Goal: Task Accomplishment & Management: Manage account settings

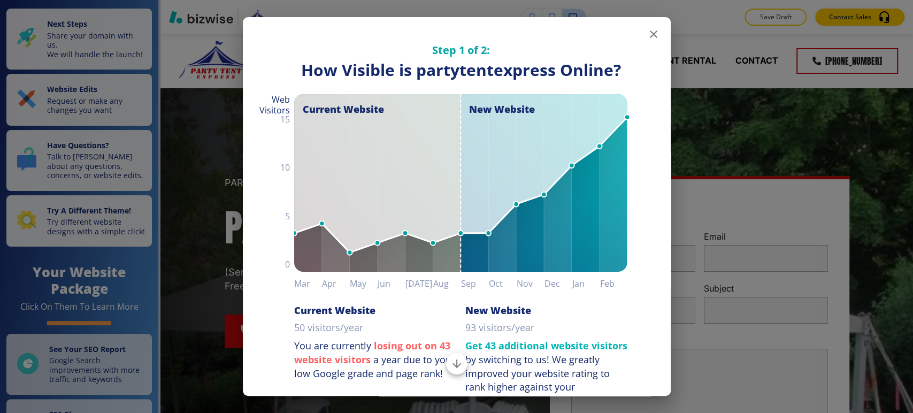
click at [650, 36] on icon "button" at bounding box center [653, 34] width 13 height 13
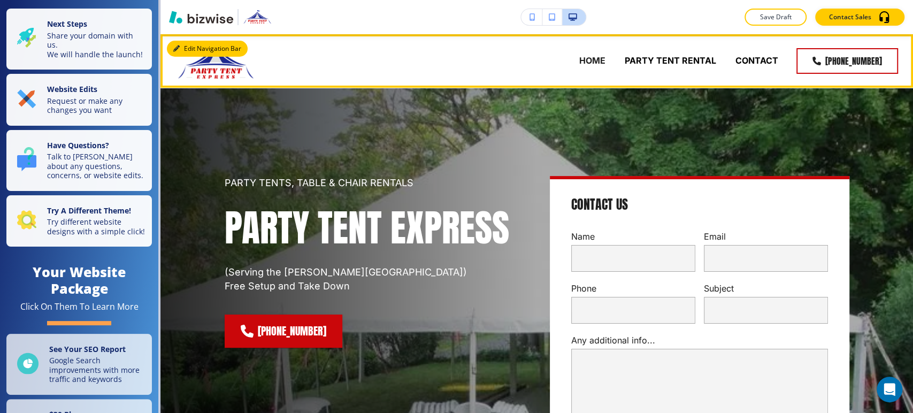
click at [190, 42] on button "Edit Navigation Bar" at bounding box center [207, 49] width 81 height 16
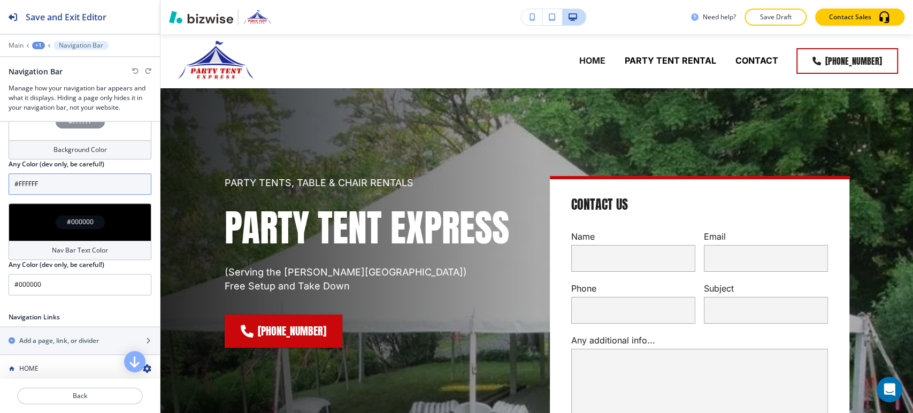
scroll to position [297, 0]
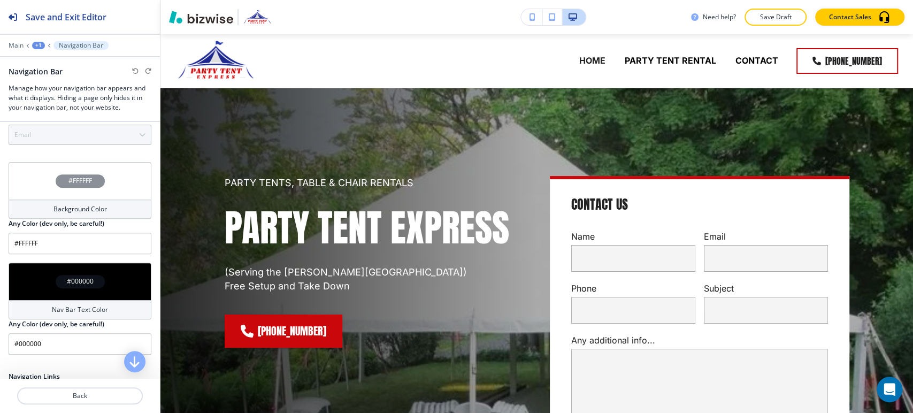
click at [94, 307] on h4 "Nav Bar Text Color" at bounding box center [80, 310] width 56 height 10
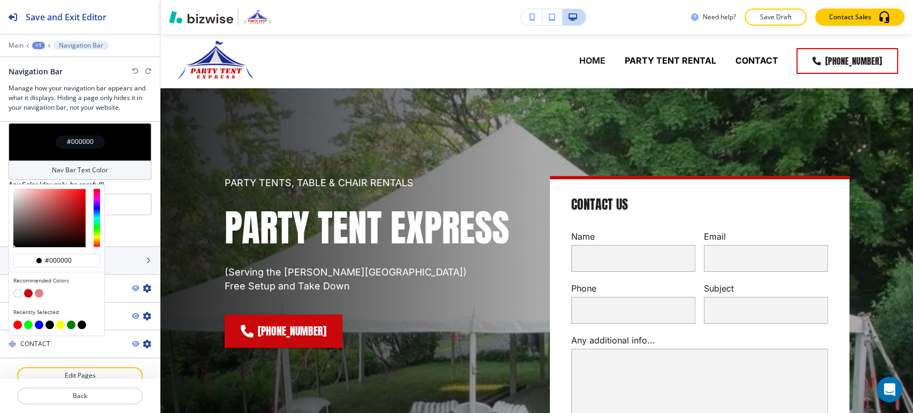
scroll to position [448, 0]
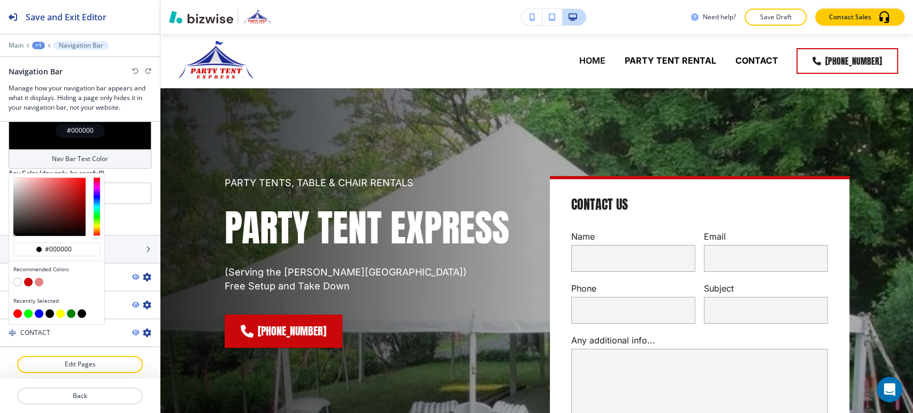
click at [28, 280] on button "button" at bounding box center [28, 282] width 9 height 9
type input "#ca070a"
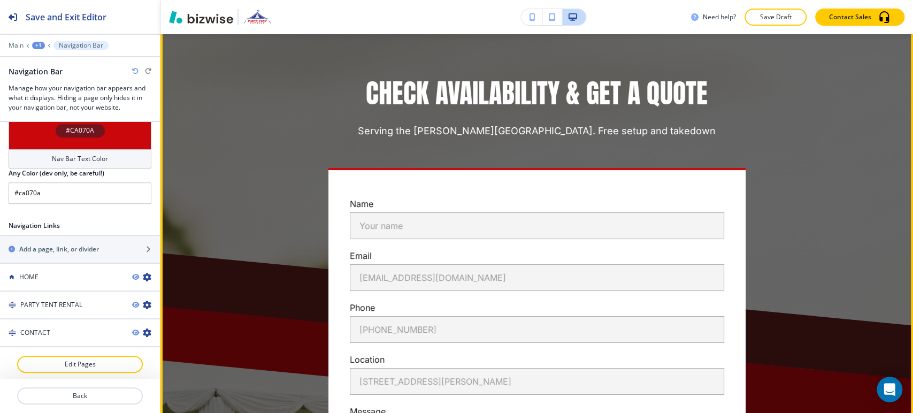
scroll to position [2675, 0]
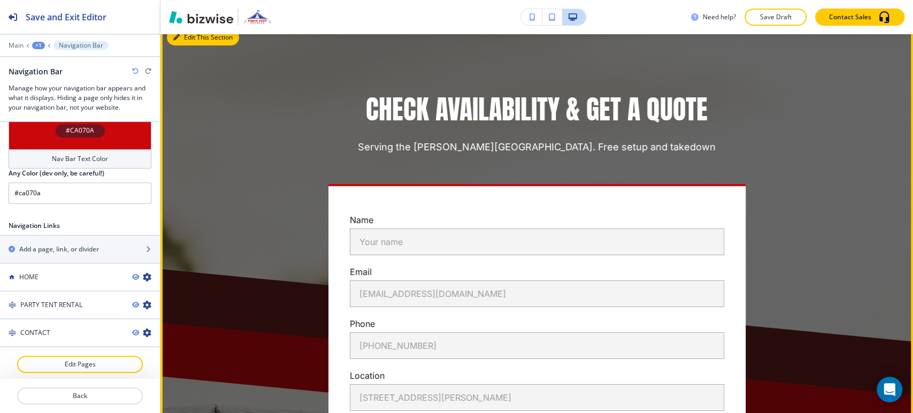
click at [189, 42] on button "Edit This Section" at bounding box center [203, 37] width 72 height 16
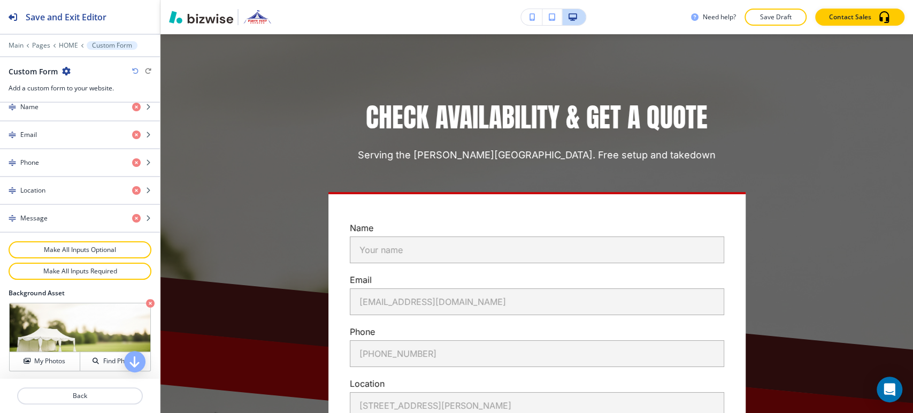
scroll to position [594, 0]
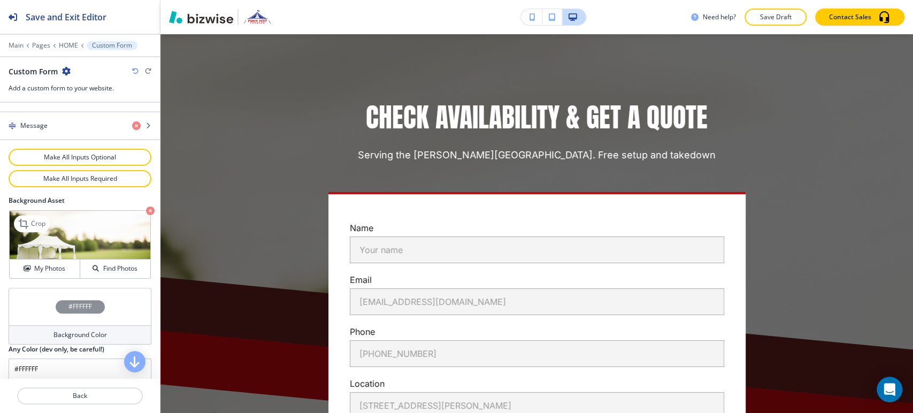
click at [146, 207] on icon "button" at bounding box center [150, 211] width 9 height 9
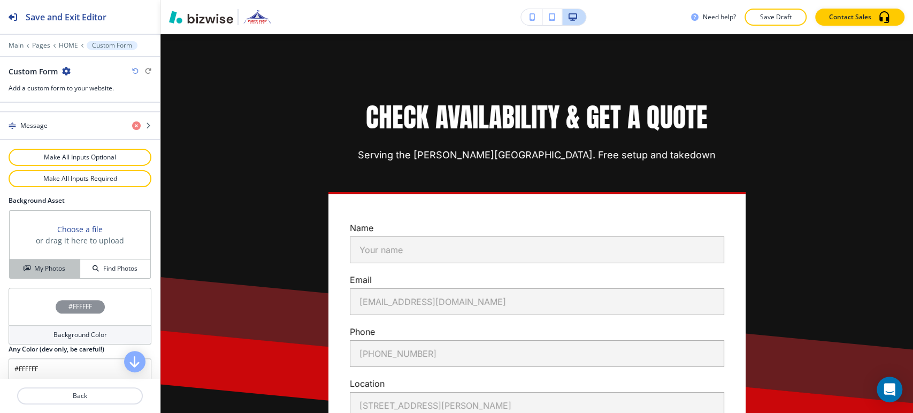
click at [39, 260] on button "My Photos" at bounding box center [45, 269] width 71 height 19
click at [86, 319] on div "#FFFFFF" at bounding box center [80, 306] width 143 height 37
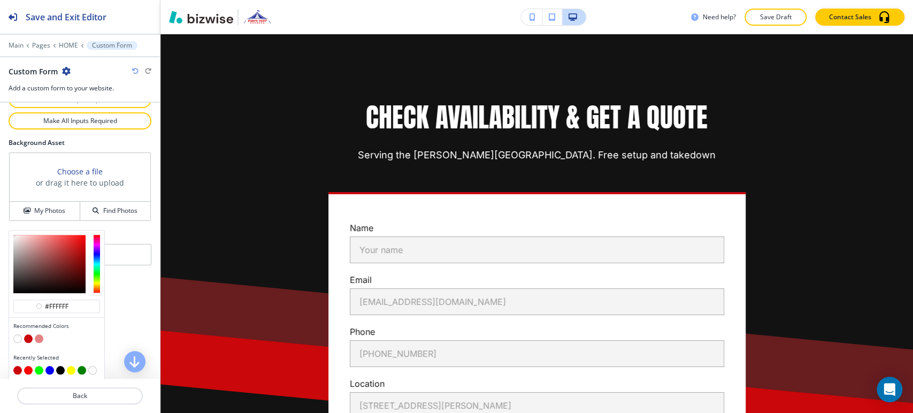
click at [40, 334] on button "button" at bounding box center [39, 338] width 9 height 9
type input "#e48384"
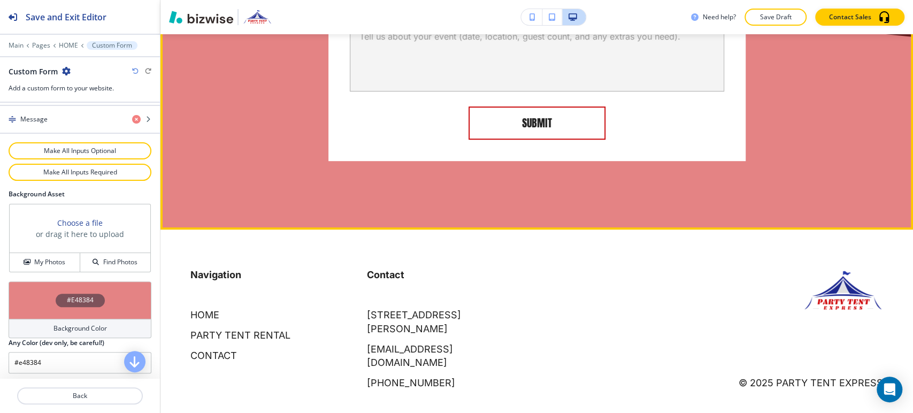
scroll to position [3091, 0]
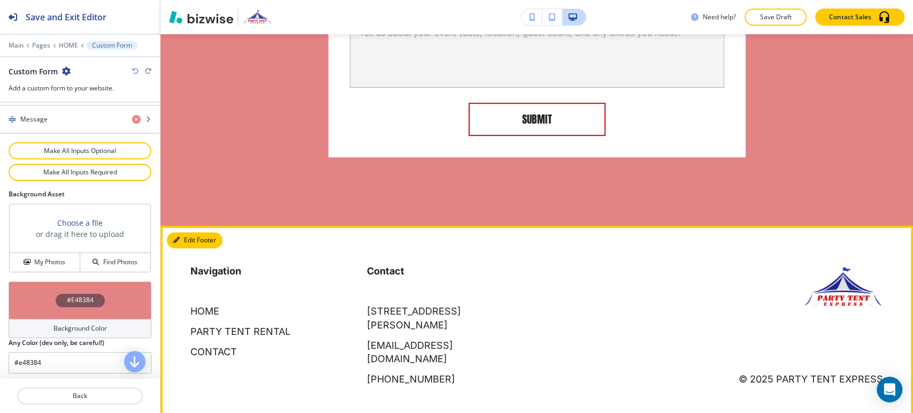
click at [180, 245] on button "Edit Footer" at bounding box center [195, 240] width 56 height 16
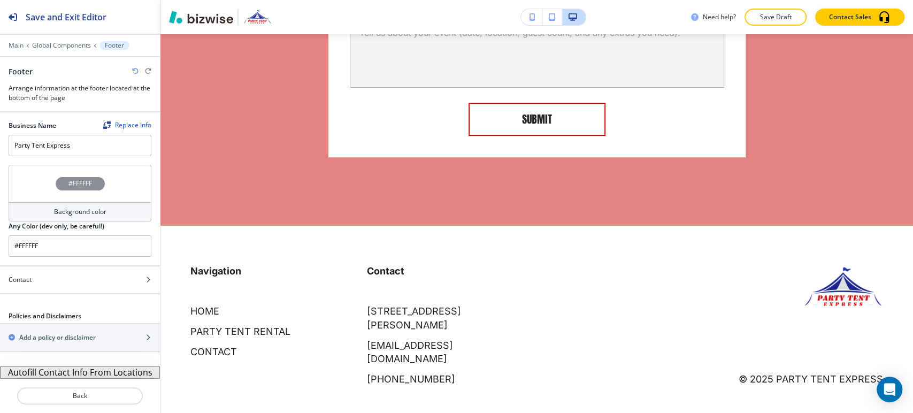
click at [103, 373] on button "Autofill Contact Info From Locations" at bounding box center [80, 372] width 160 height 13
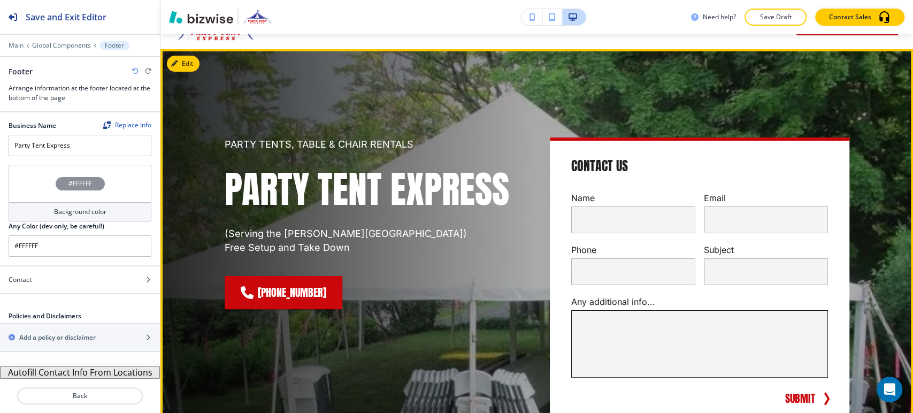
scroll to position [0, 0]
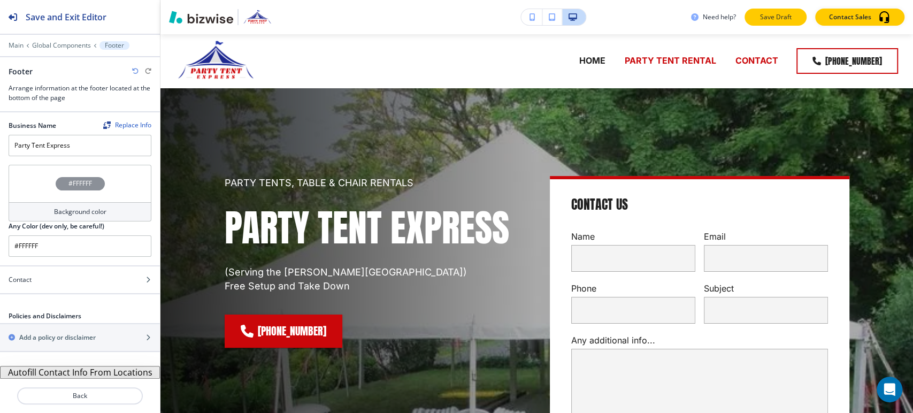
click at [781, 18] on p "Save Draft" at bounding box center [776, 17] width 34 height 10
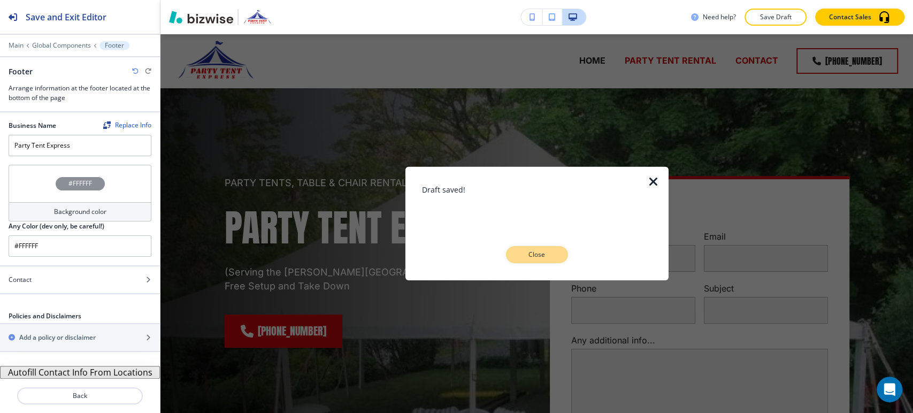
click at [533, 263] on button "Close" at bounding box center [537, 254] width 62 height 17
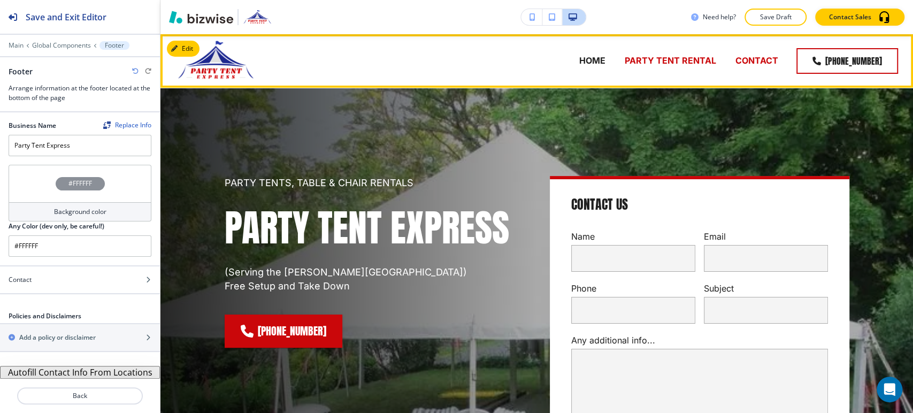
click at [673, 59] on p "PARTY TENT RENTAL" at bounding box center [670, 61] width 91 height 12
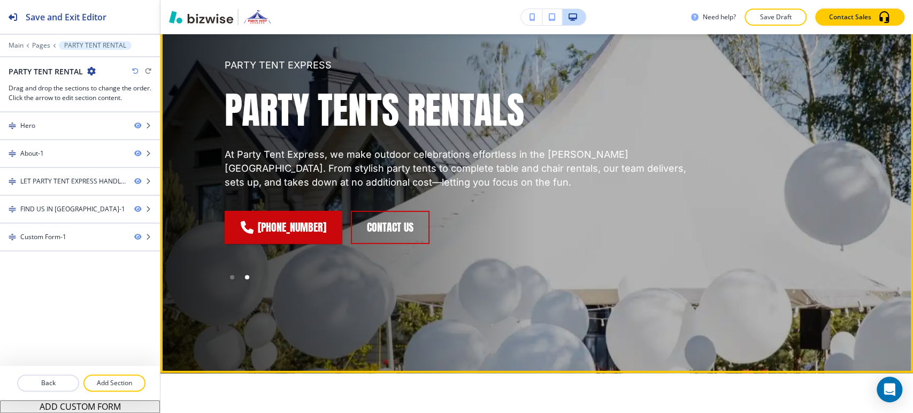
scroll to position [59, 0]
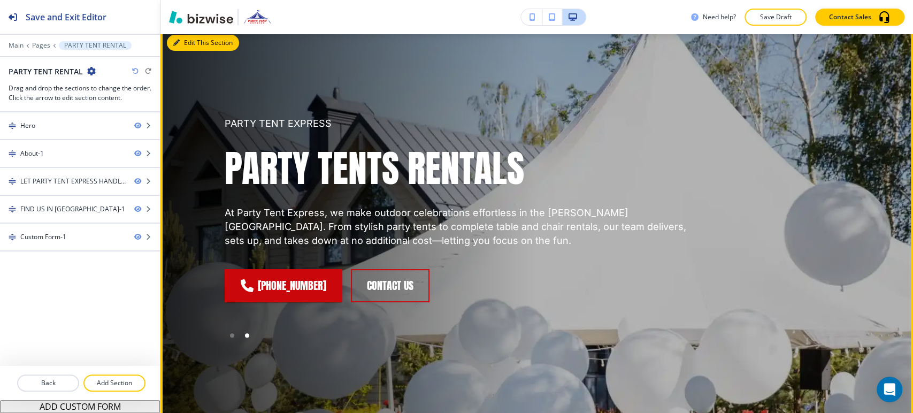
click at [189, 43] on button "Edit This Section" at bounding box center [203, 43] width 72 height 16
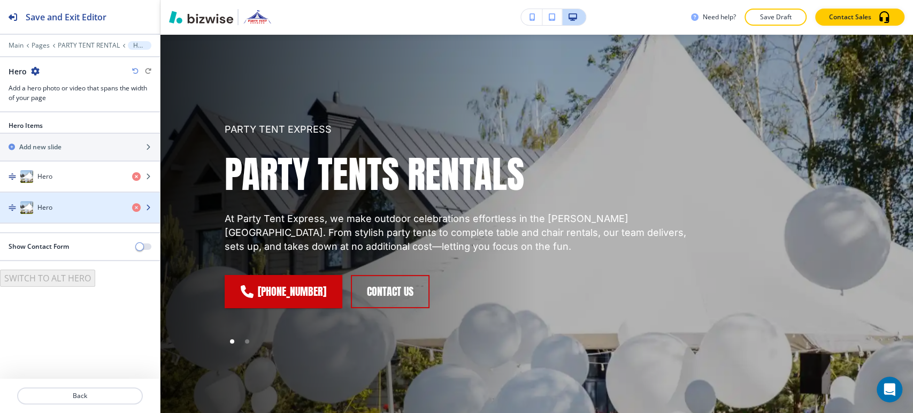
click at [85, 208] on div "Hero" at bounding box center [62, 207] width 124 height 13
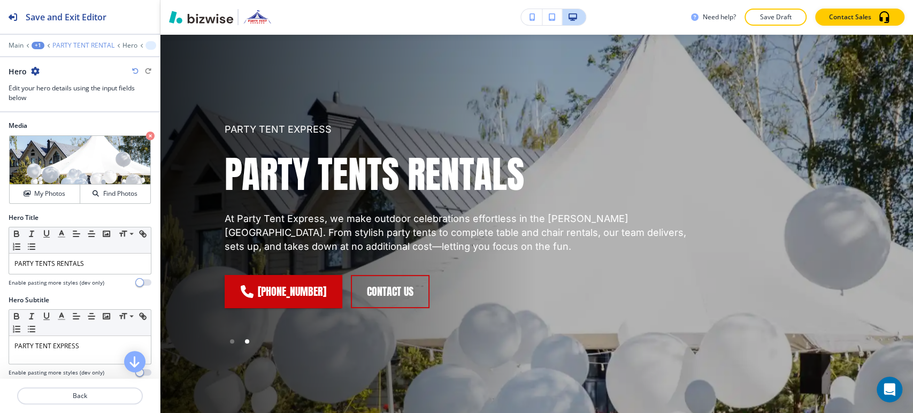
click at [100, 46] on p "PARTY TENT RENTAL" at bounding box center [83, 45] width 62 height 7
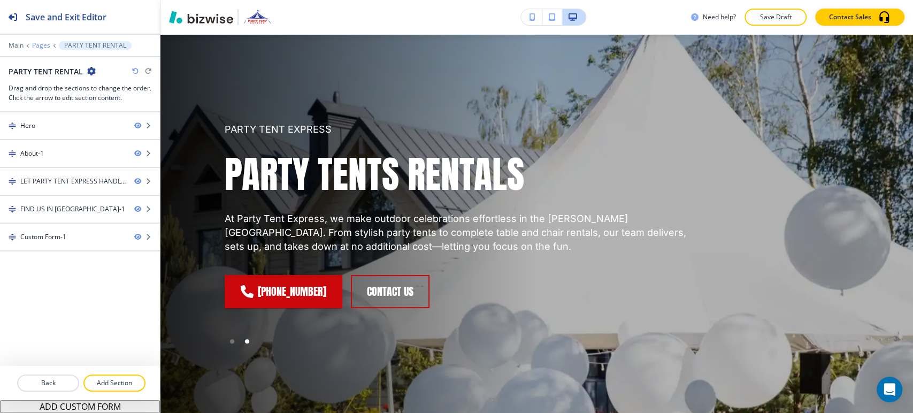
click at [46, 45] on p "Pages" at bounding box center [41, 45] width 18 height 7
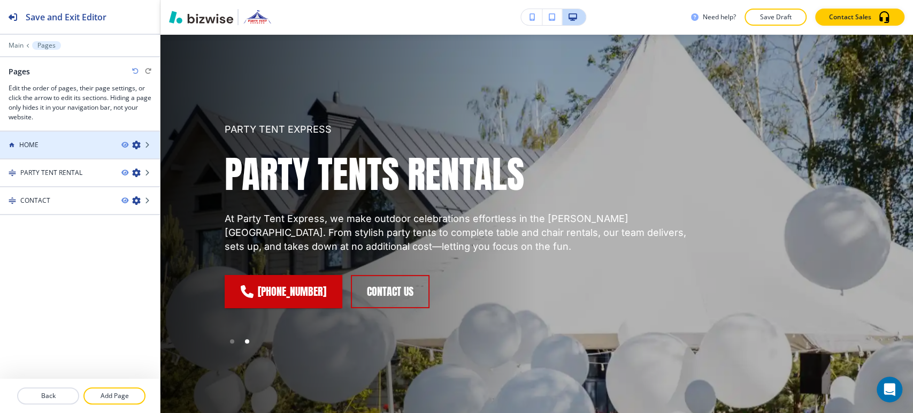
click at [70, 150] on div at bounding box center [80, 154] width 160 height 9
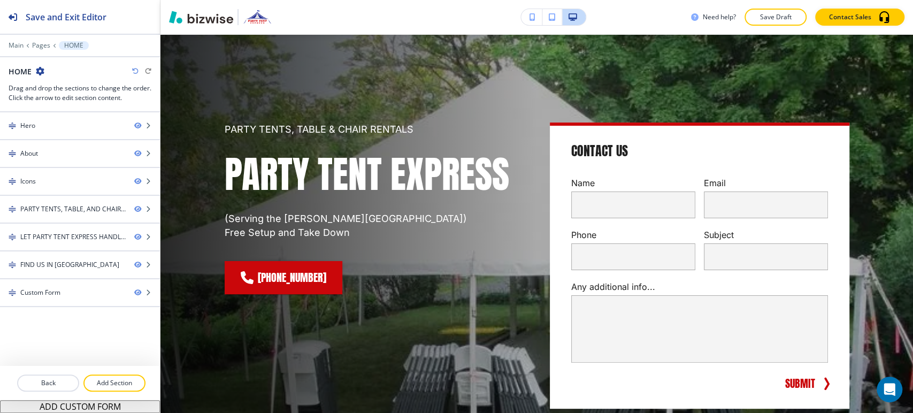
scroll to position [0, 0]
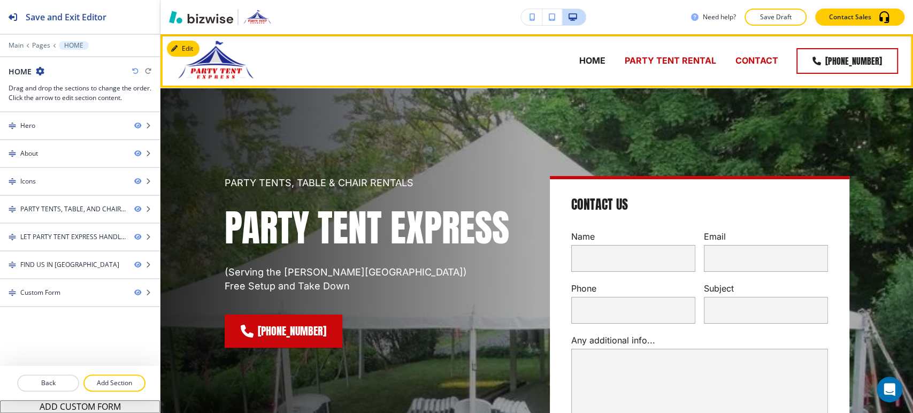
click at [651, 59] on p "PARTY TENT RENTAL" at bounding box center [670, 61] width 91 height 12
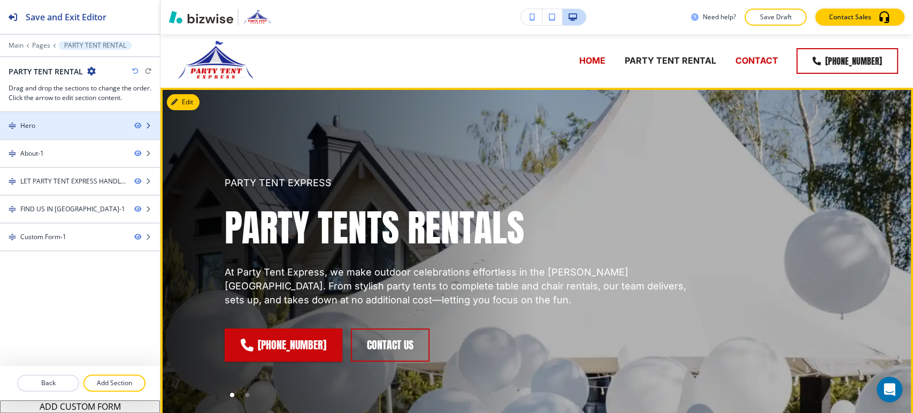
click at [105, 127] on div "Hero" at bounding box center [63, 126] width 126 height 10
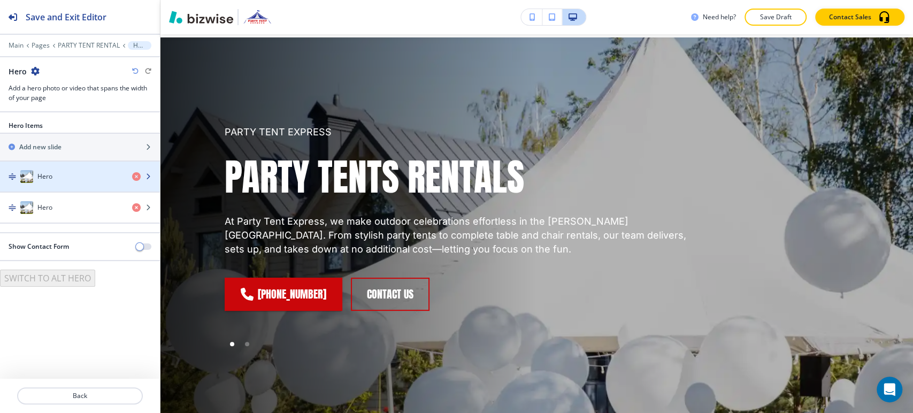
scroll to position [54, 0]
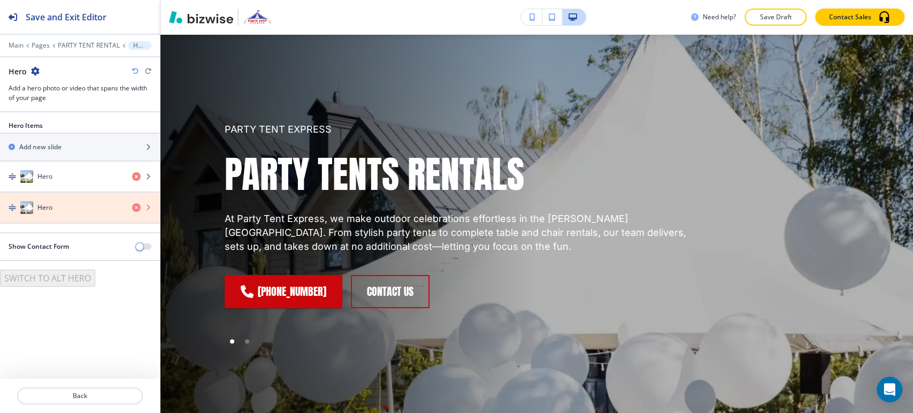
click at [136, 206] on icon "button" at bounding box center [136, 207] width 9 height 9
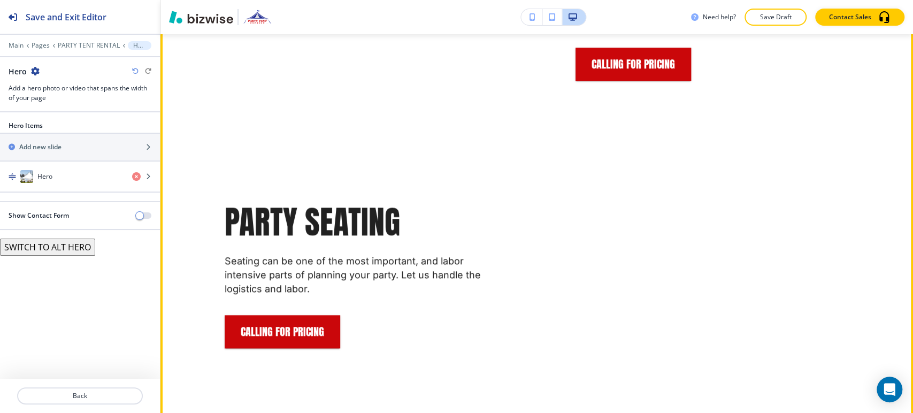
scroll to position [529, 0]
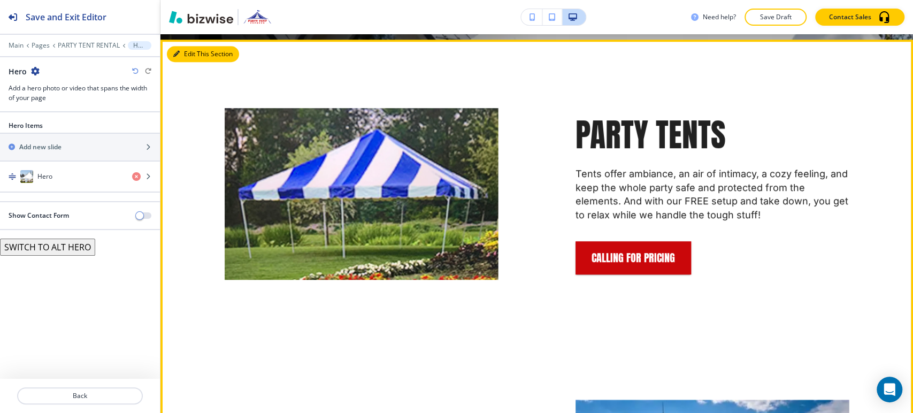
click at [187, 47] on button "Edit This Section" at bounding box center [203, 54] width 72 height 16
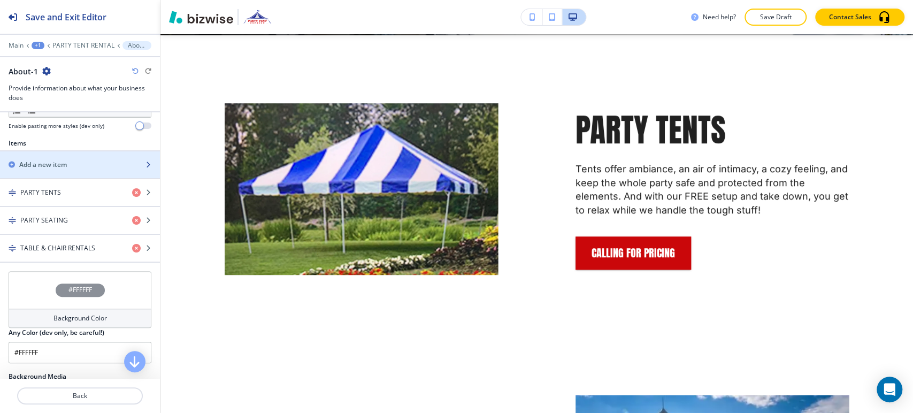
scroll to position [356, 0]
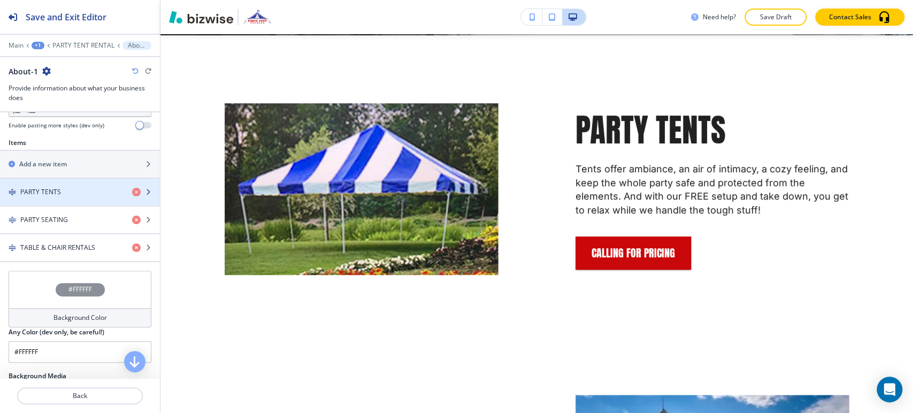
click at [84, 188] on div "PARTY TENTS" at bounding box center [62, 192] width 124 height 10
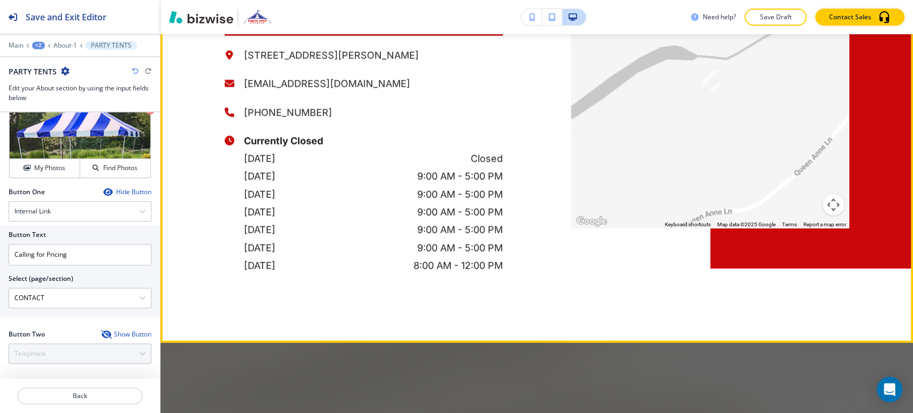
scroll to position [2156, 0]
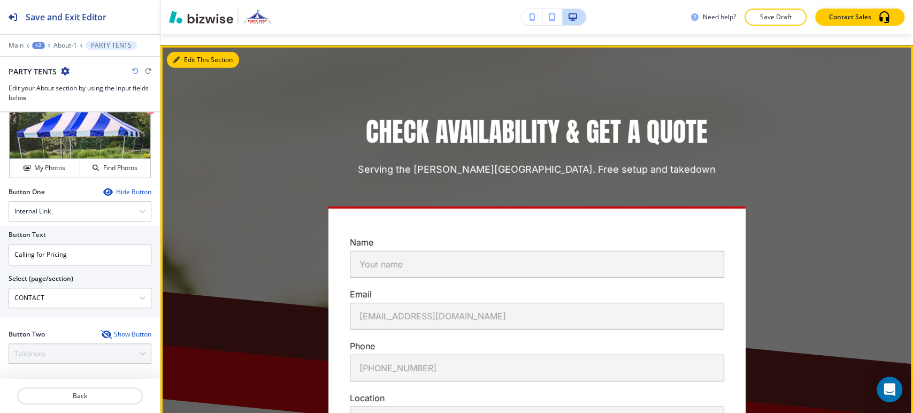
click at [190, 59] on button "Edit This Section" at bounding box center [203, 60] width 72 height 16
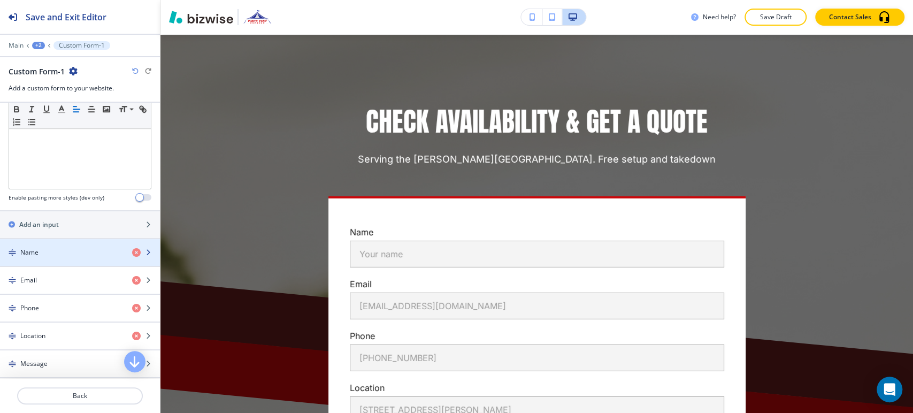
scroll to position [601, 0]
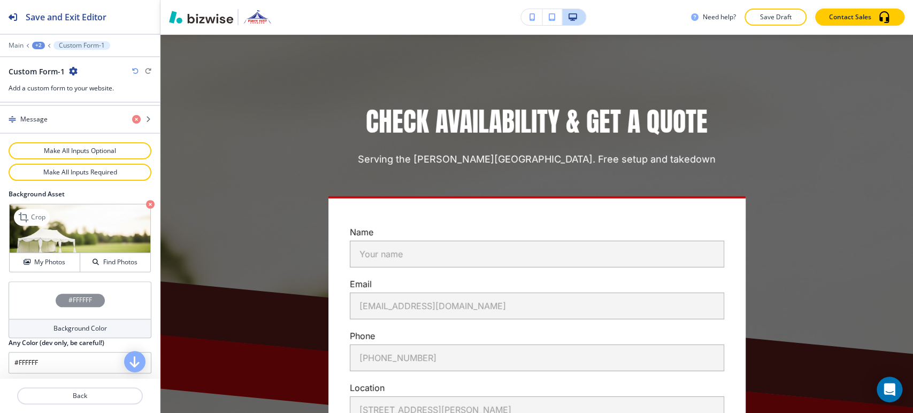
click at [146, 203] on icon "button" at bounding box center [150, 204] width 9 height 9
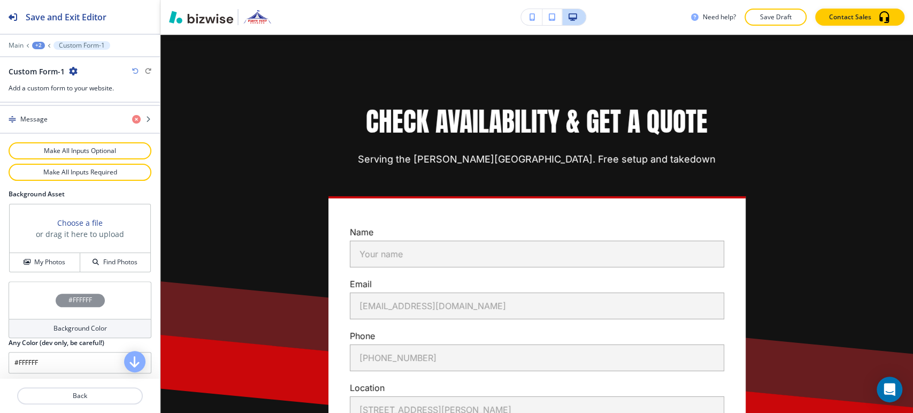
click at [55, 320] on div "Background Color" at bounding box center [80, 328] width 143 height 19
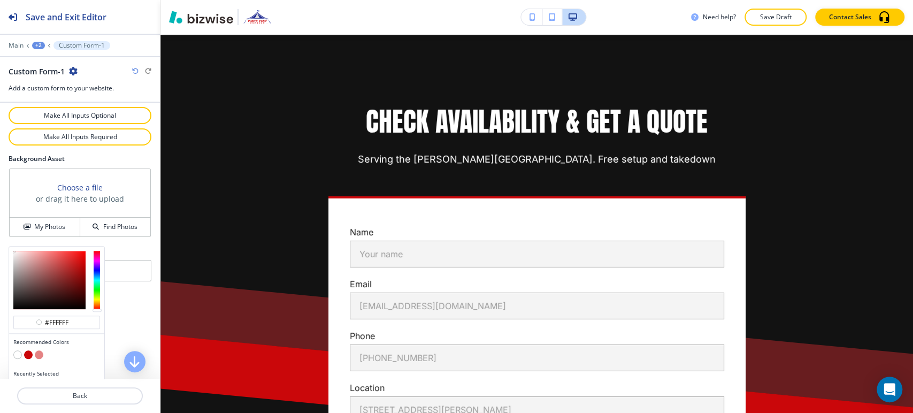
scroll to position [652, 0]
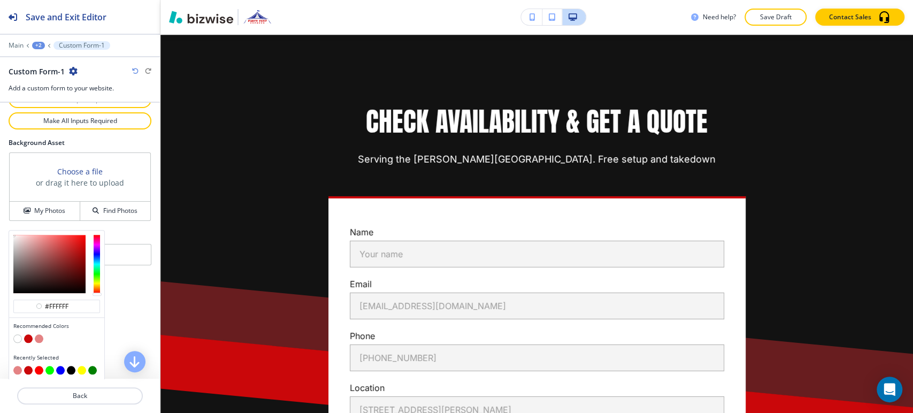
click at [37, 336] on button "button" at bounding box center [39, 338] width 9 height 9
type input "#e48384"
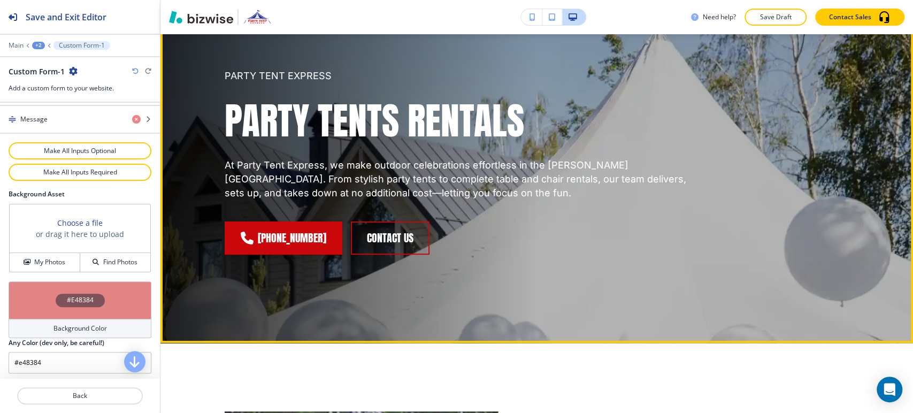
scroll to position [0, 0]
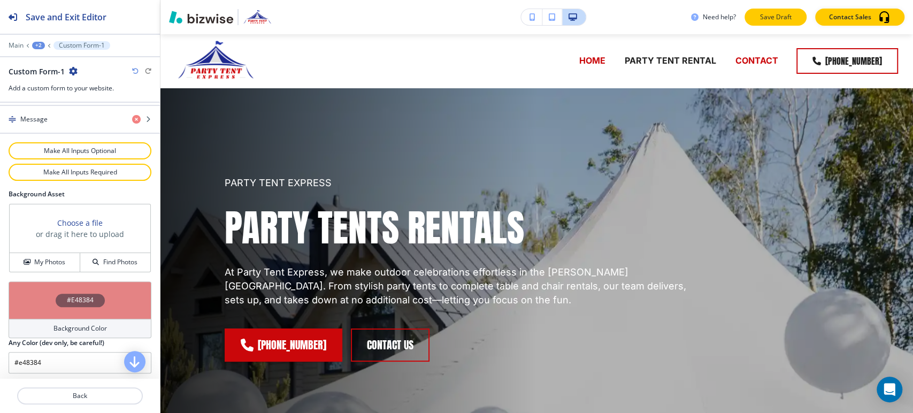
click at [772, 18] on p "Save Draft" at bounding box center [776, 17] width 34 height 10
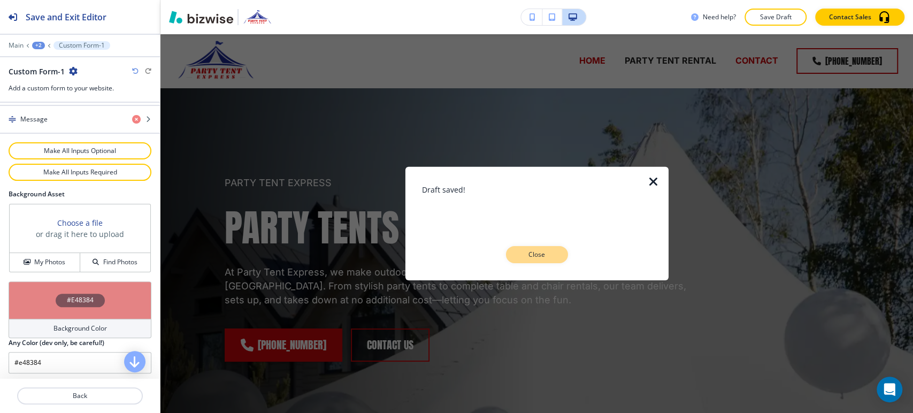
click at [550, 249] on button "Close" at bounding box center [537, 254] width 62 height 17
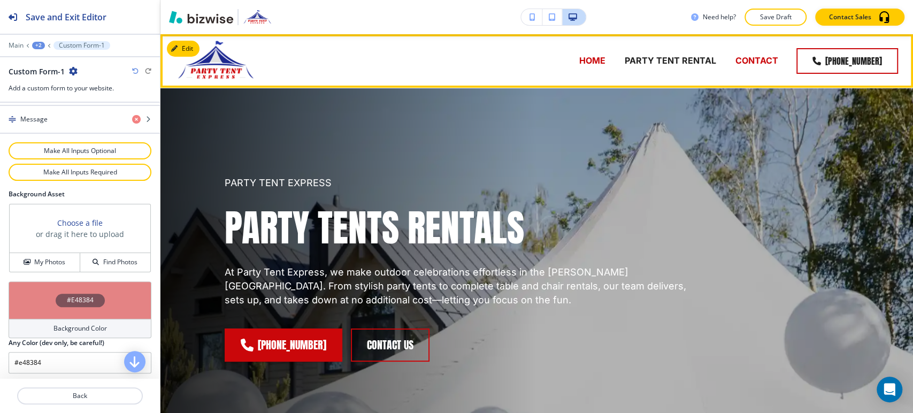
click at [751, 59] on p "CONTACT" at bounding box center [757, 61] width 43 height 12
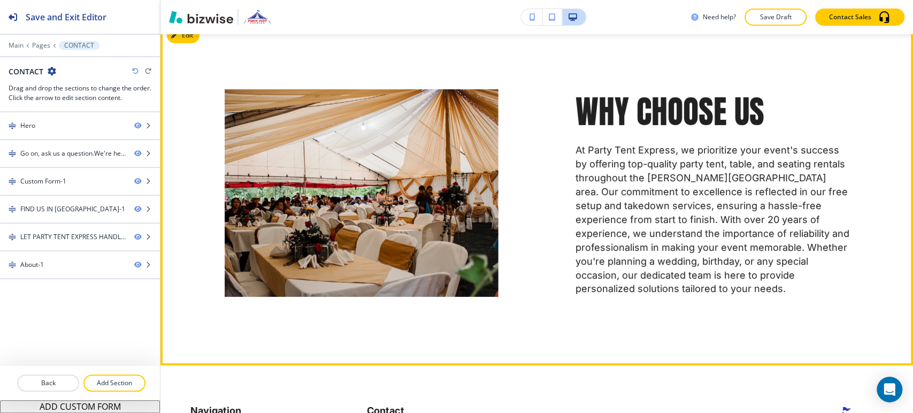
scroll to position [2502, 0]
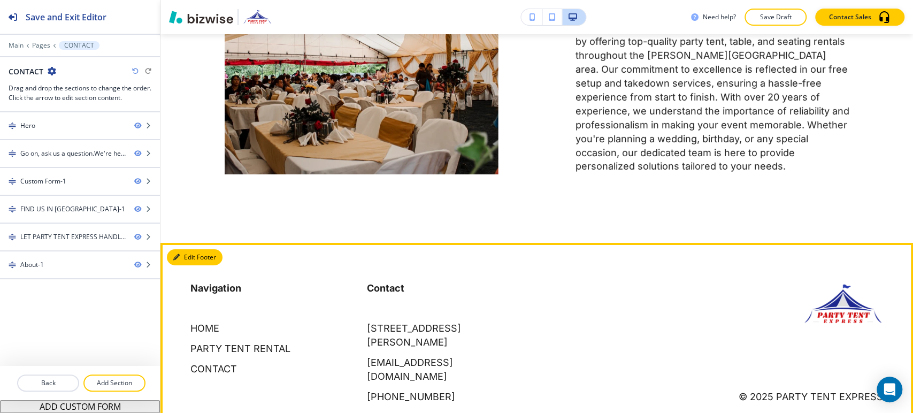
click at [193, 249] on button "Edit Footer" at bounding box center [195, 257] width 56 height 16
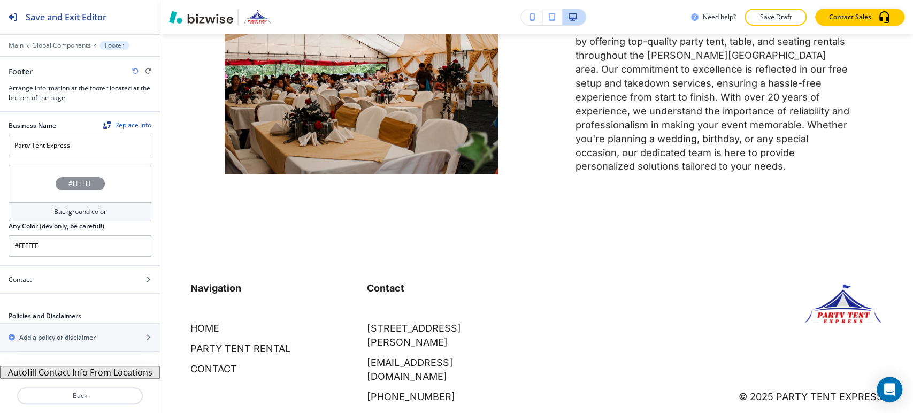
click at [104, 211] on h4 "Background color" at bounding box center [80, 212] width 52 height 10
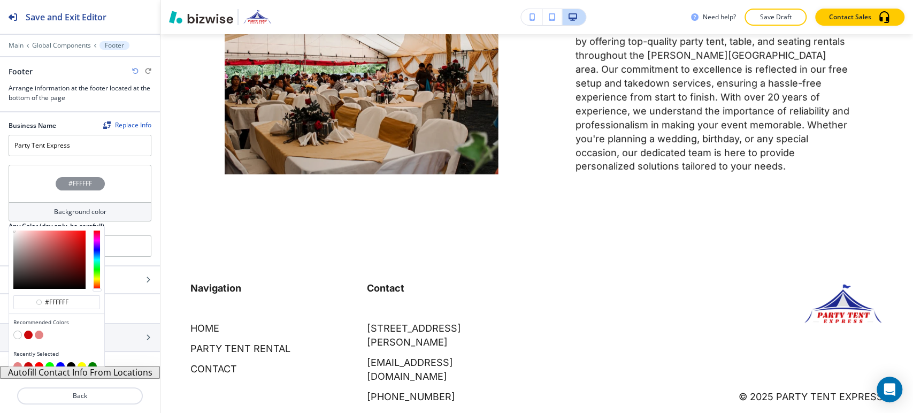
click at [28, 332] on button "button" at bounding box center [28, 335] width 9 height 9
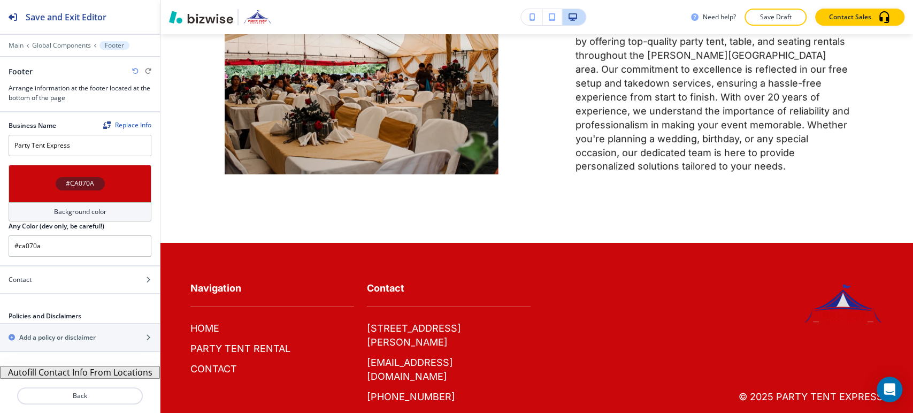
click at [86, 190] on div "#CA070A" at bounding box center [80, 183] width 143 height 37
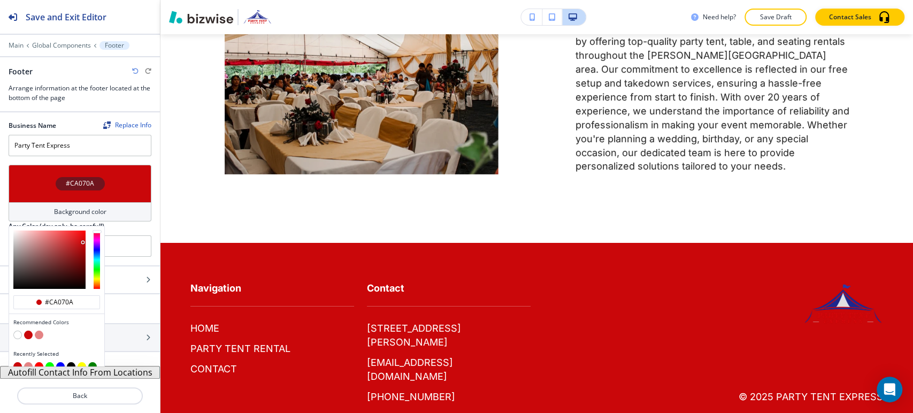
click at [17, 331] on button "button" at bounding box center [17, 335] width 9 height 9
type input "#FFFFFF"
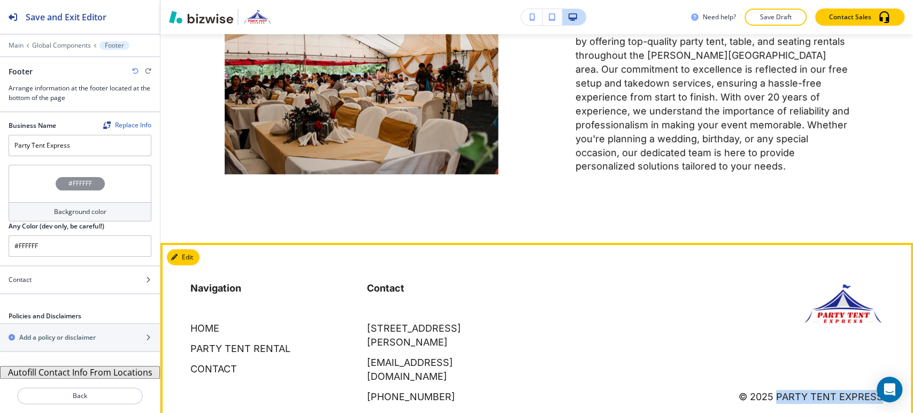
drag, startPoint x: 772, startPoint y: 367, endPoint x: 878, endPoint y: 362, distance: 106.1
click at [878, 362] on footer "Navigation HOME PARTY TENT RENTAL CONTACT Contact [STREET_ADDRESS][PERSON_NAME]…" at bounding box center [537, 342] width 753 height 199
copy p "Party Tent Express"
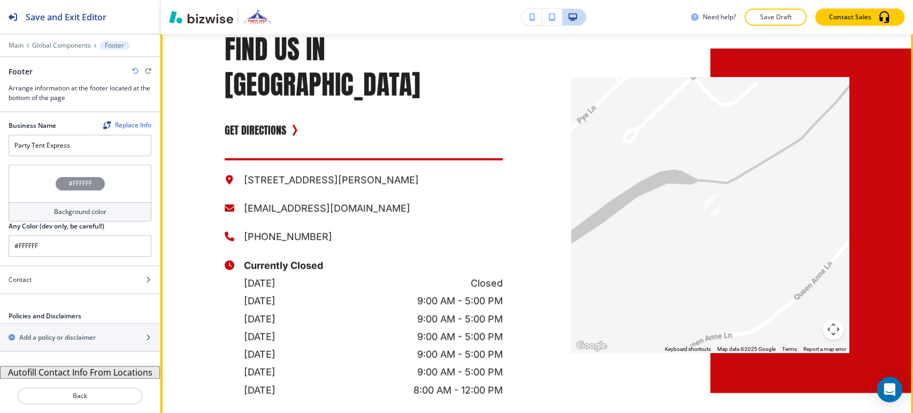
scroll to position [1491, 0]
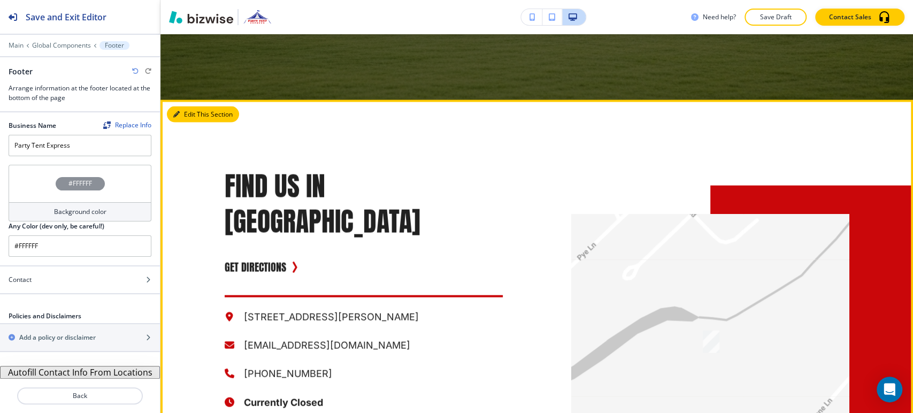
click at [192, 106] on button "Edit This Section" at bounding box center [203, 114] width 72 height 16
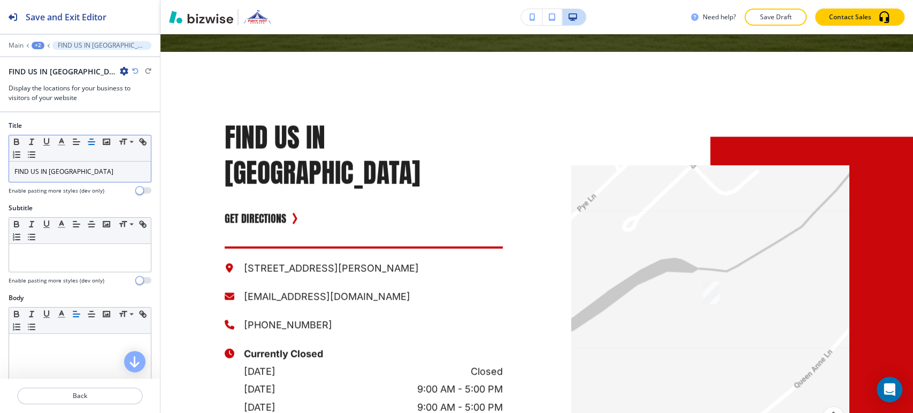
scroll to position [1542, 0]
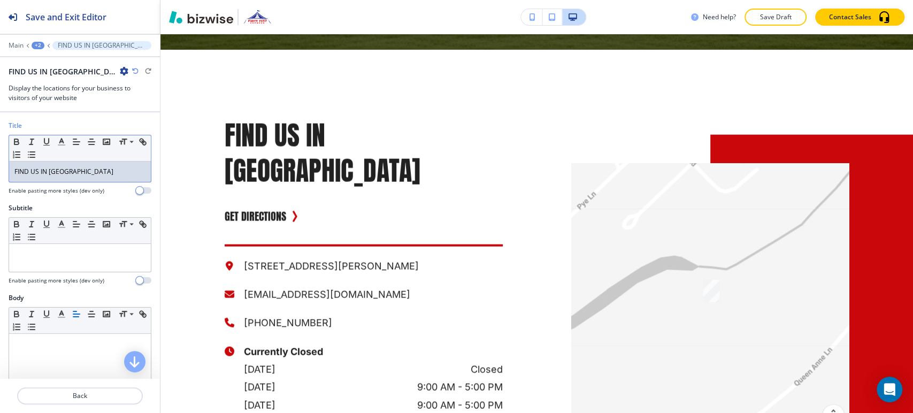
click at [96, 165] on div "FIND US IN [GEOGRAPHIC_DATA]" at bounding box center [80, 172] width 142 height 20
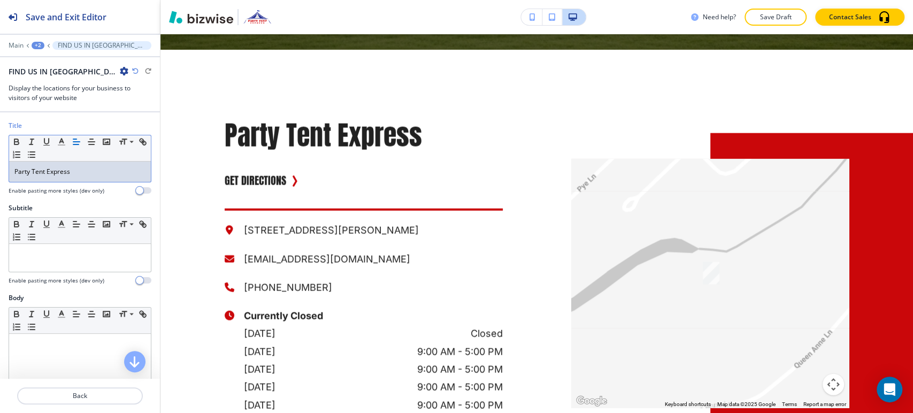
click at [109, 175] on p "Party Tent Express" at bounding box center [79, 172] width 131 height 10
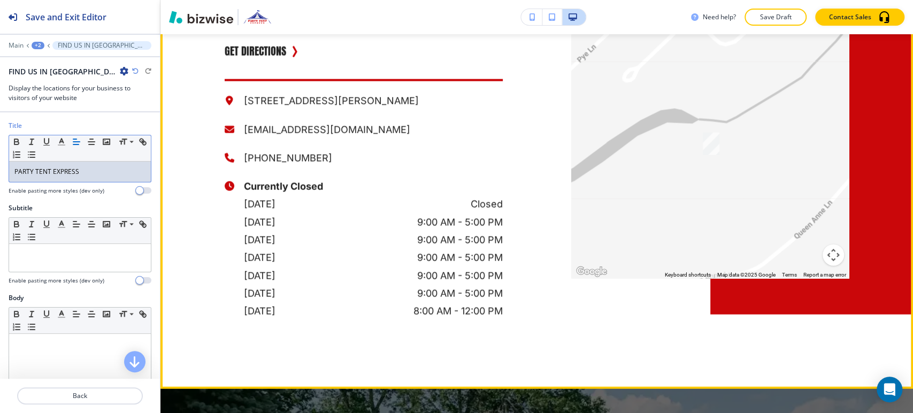
scroll to position [1515, 0]
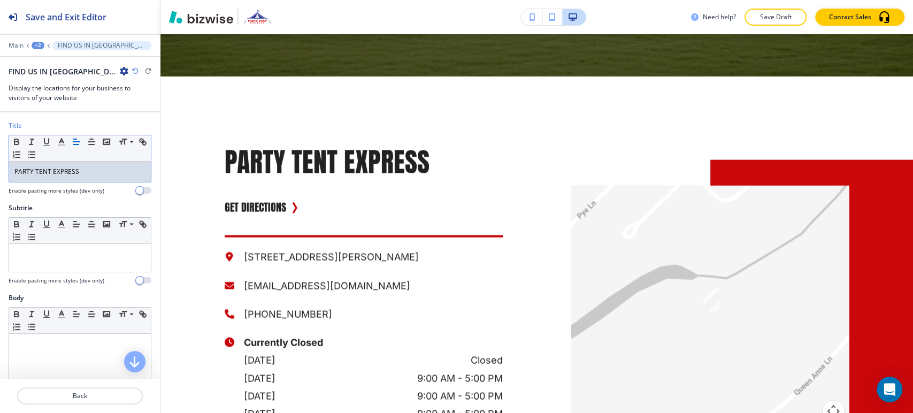
click at [100, 178] on div "PARTY TENT EXPRESS" at bounding box center [80, 172] width 142 height 20
copy p "PARTY TENT EXPRESS"
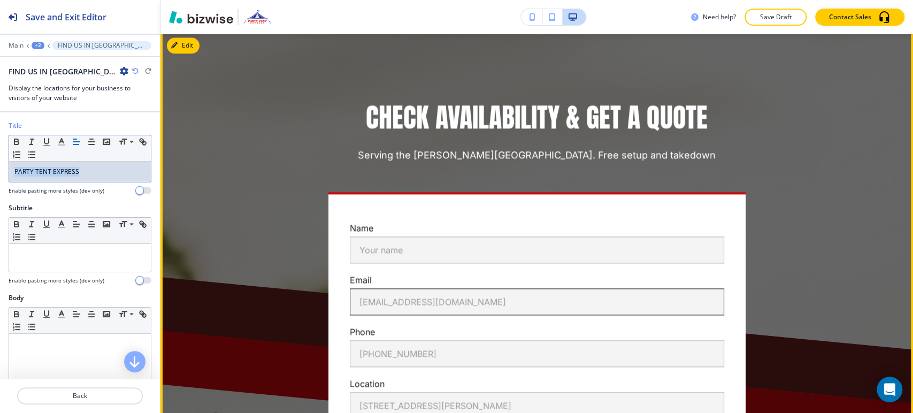
scroll to position [860, 0]
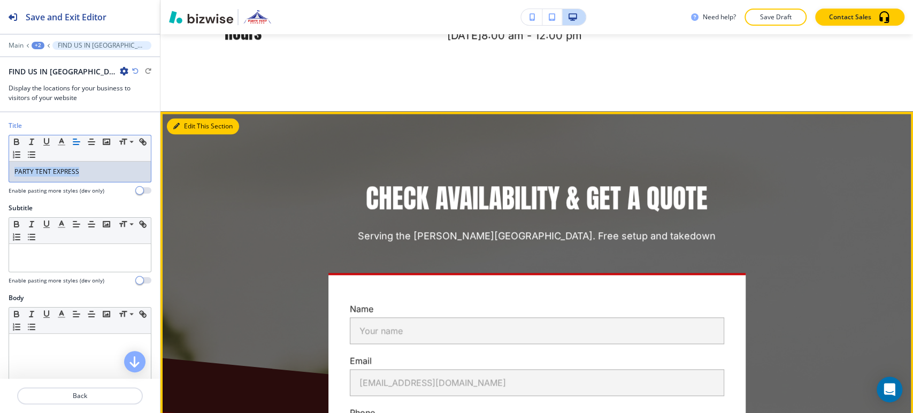
click at [185, 118] on button "Edit This Section" at bounding box center [203, 126] width 72 height 16
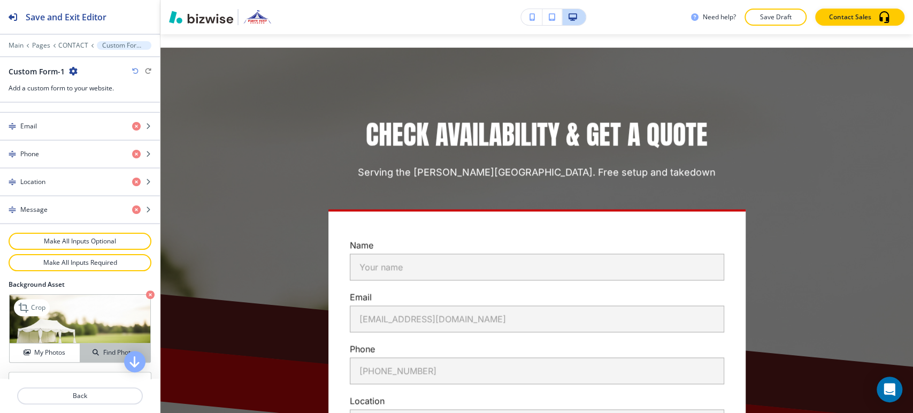
scroll to position [601, 0]
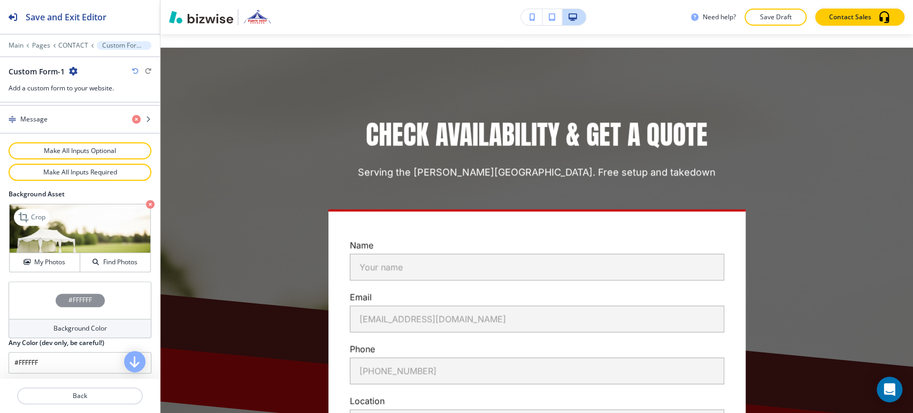
click at [146, 200] on icon "button" at bounding box center [150, 204] width 9 height 9
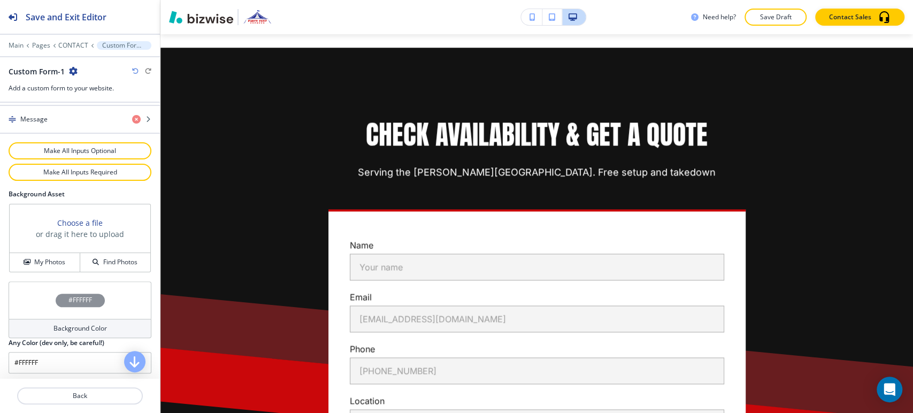
click at [80, 324] on h4 "Background Color" at bounding box center [81, 329] width 54 height 10
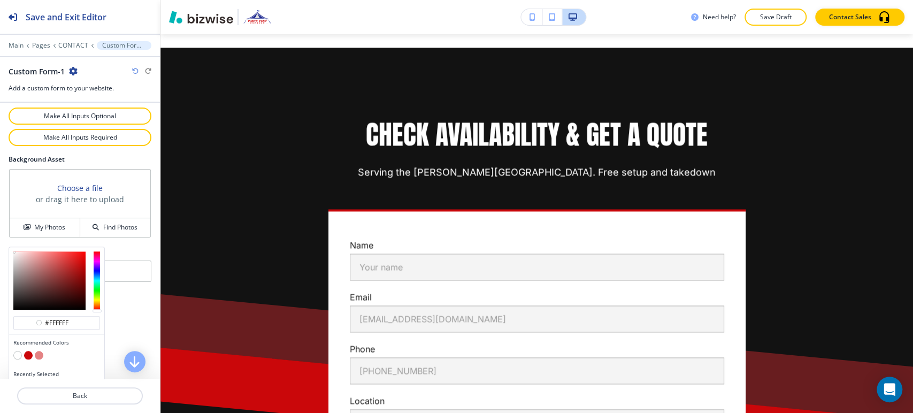
scroll to position [652, 0]
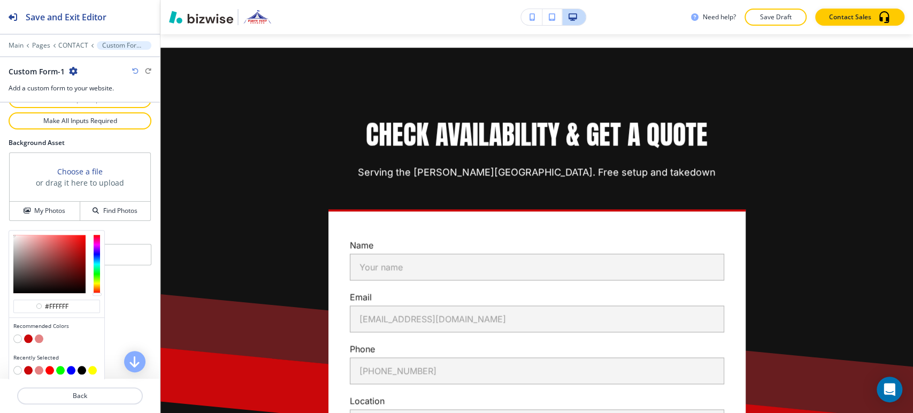
click at [38, 335] on button "button" at bounding box center [39, 338] width 9 height 9
type input "#e48384"
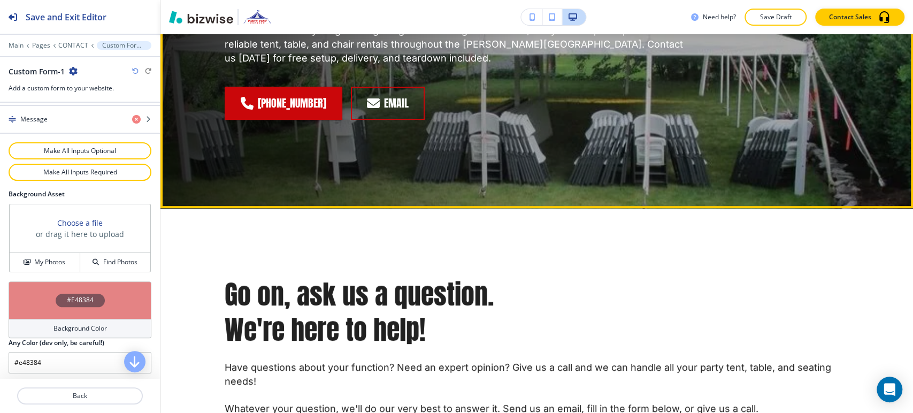
scroll to position [0, 0]
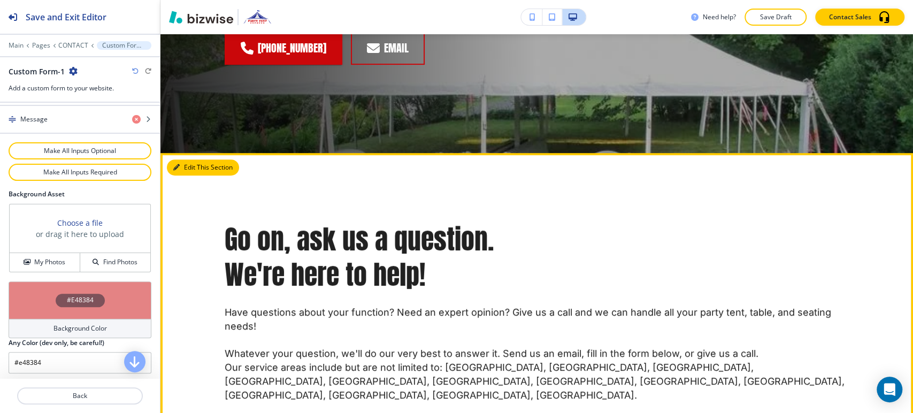
click at [197, 162] on button "Edit This Section" at bounding box center [203, 167] width 72 height 16
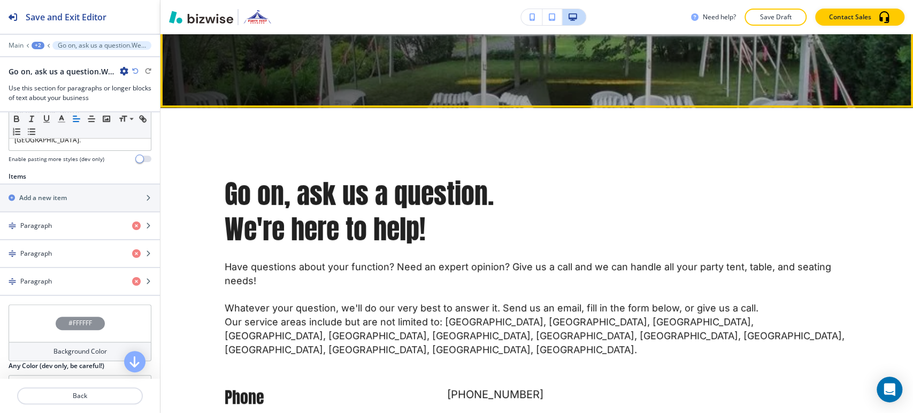
scroll to position [237, 0]
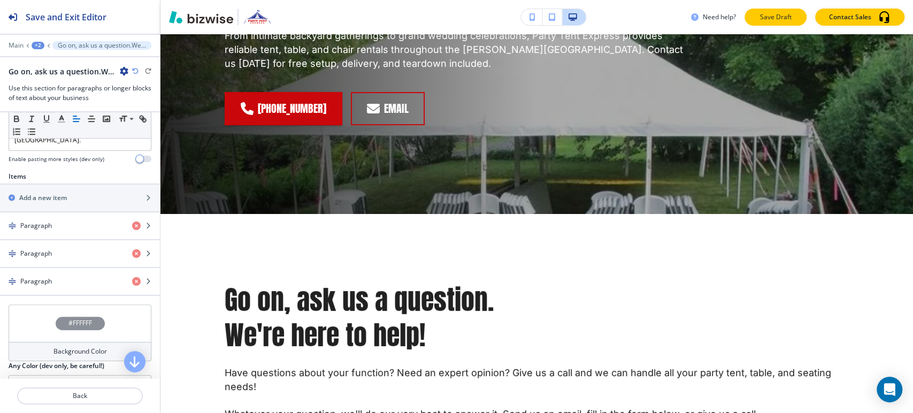
click at [784, 15] on p "Save Draft" at bounding box center [776, 17] width 34 height 10
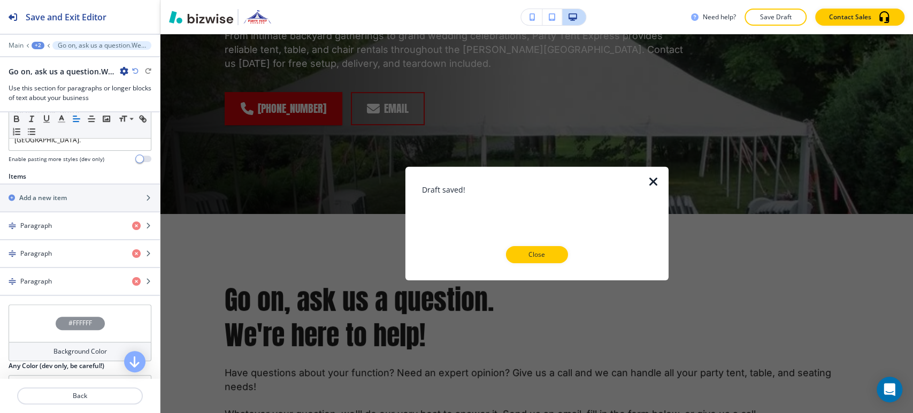
click at [525, 252] on p "Close" at bounding box center [537, 255] width 34 height 10
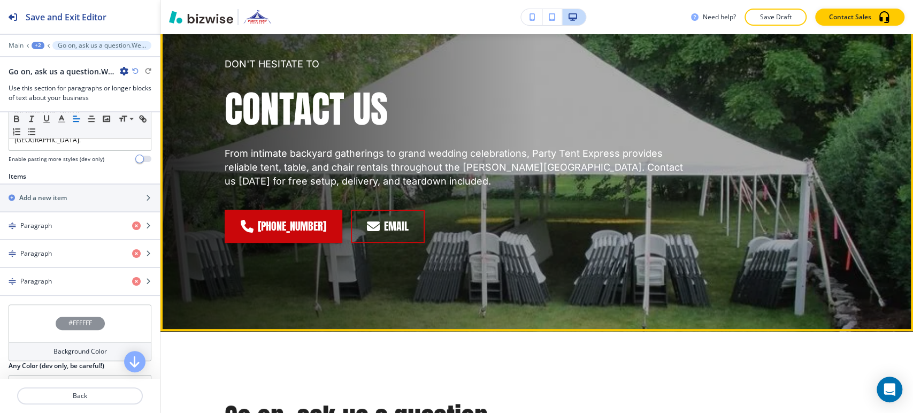
scroll to position [0, 0]
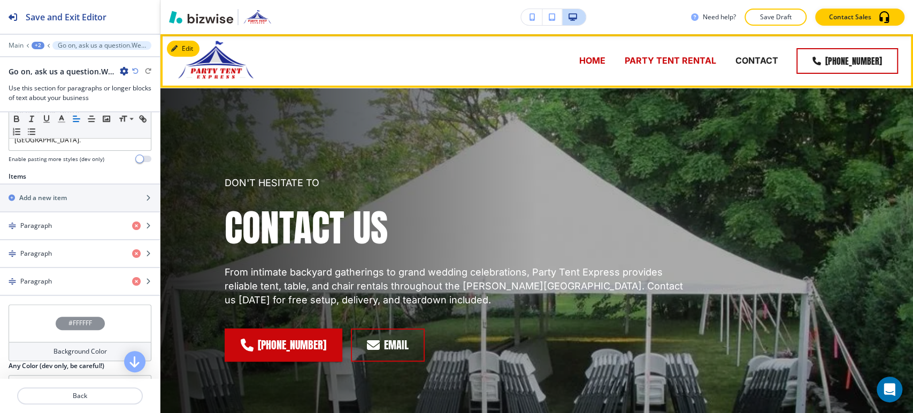
click at [590, 62] on p "HOME" at bounding box center [592, 61] width 26 height 12
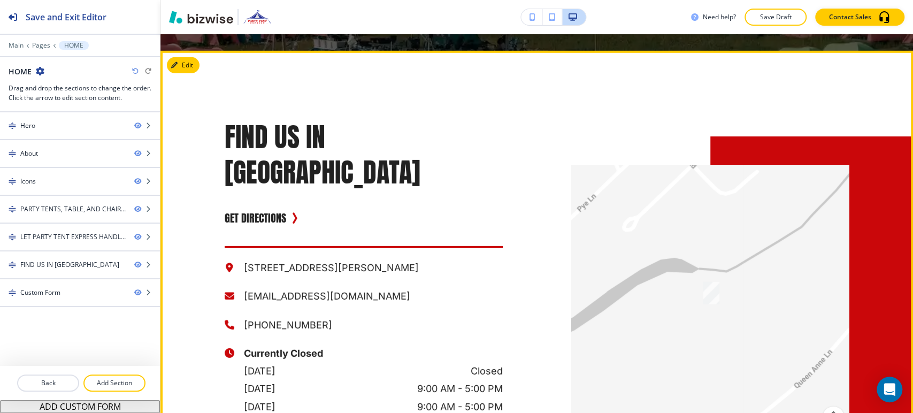
scroll to position [2080, 0]
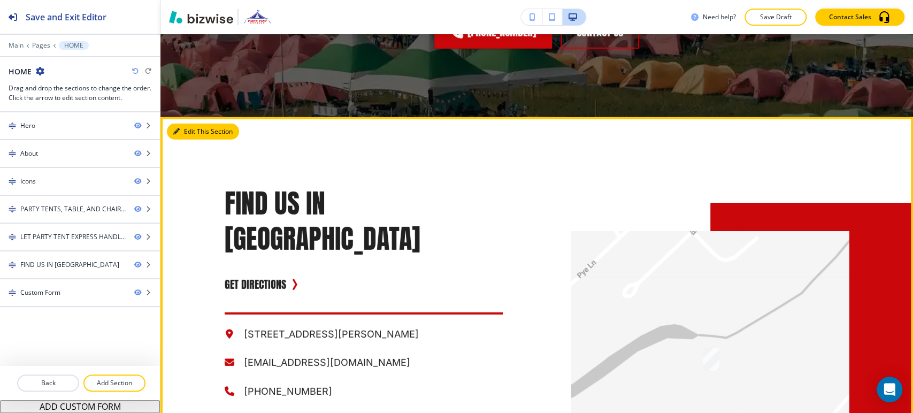
click at [184, 132] on button "Edit This Section" at bounding box center [203, 132] width 72 height 16
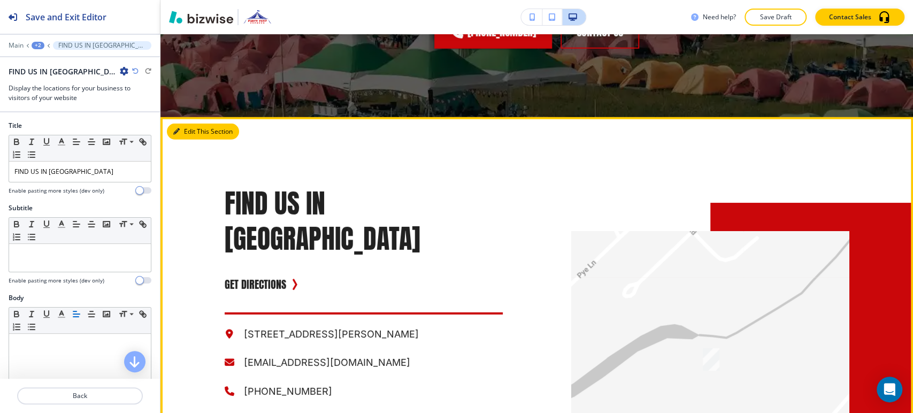
scroll to position [2163, 0]
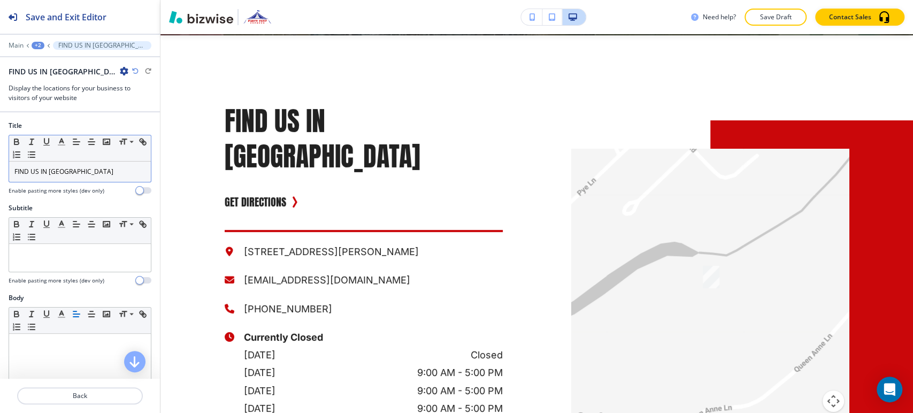
click at [109, 179] on div "FIND US IN [GEOGRAPHIC_DATA]" at bounding box center [80, 172] width 142 height 20
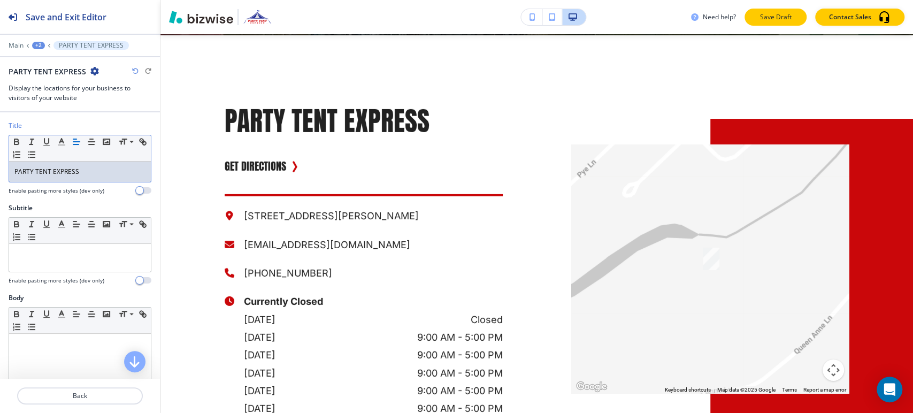
click at [787, 11] on button "Save Draft" at bounding box center [776, 17] width 62 height 17
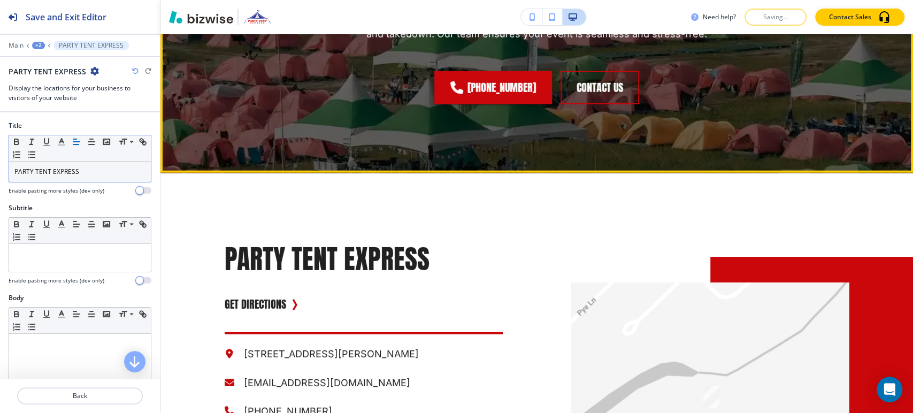
scroll to position [1925, 0]
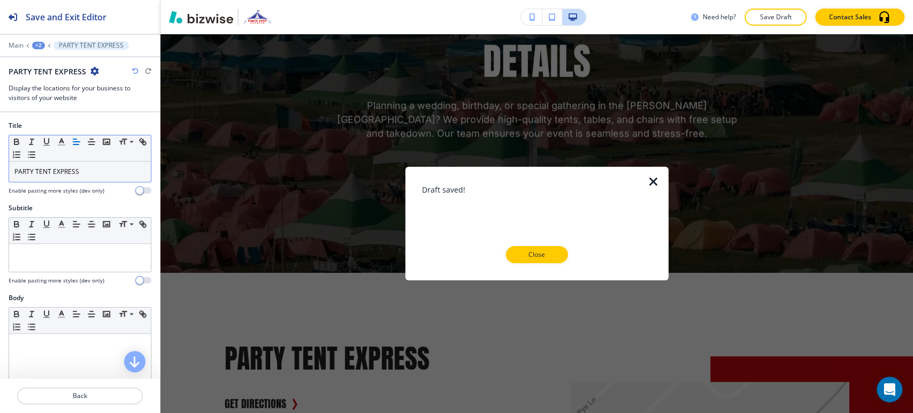
click at [544, 261] on button "Close" at bounding box center [537, 254] width 62 height 17
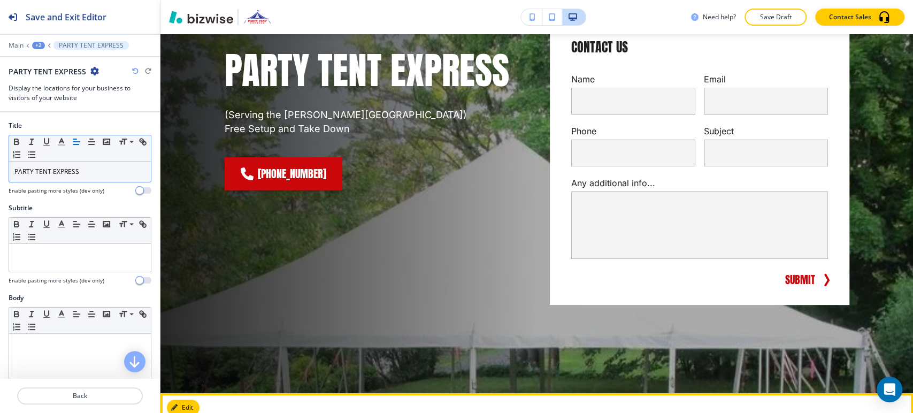
scroll to position [0, 0]
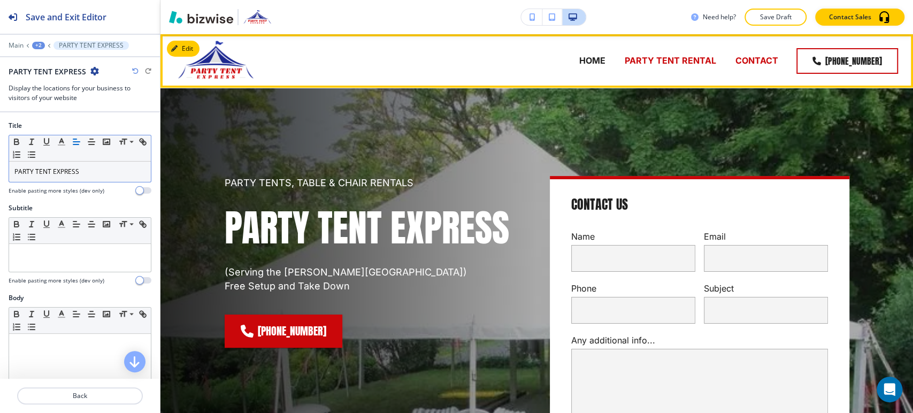
click at [654, 59] on p "PARTY TENT RENTAL" at bounding box center [670, 61] width 91 height 12
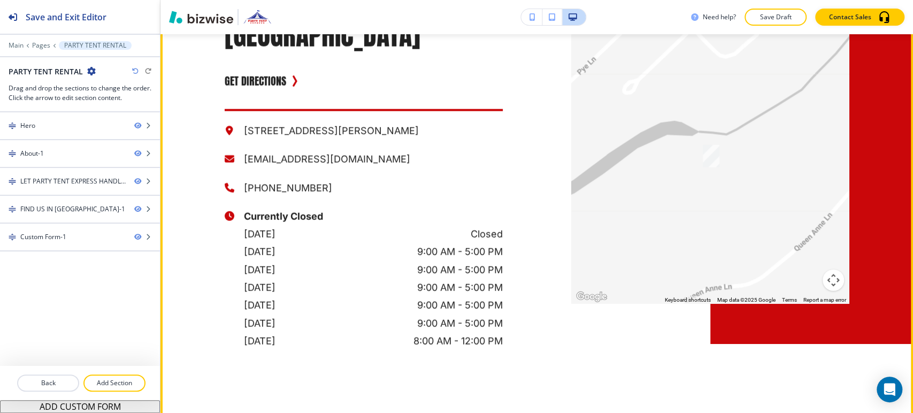
scroll to position [1486, 0]
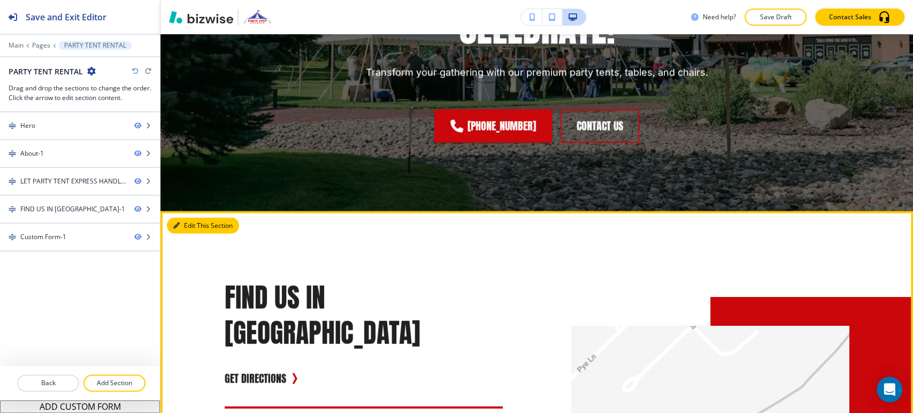
click at [188, 230] on button "Edit This Section" at bounding box center [203, 226] width 72 height 16
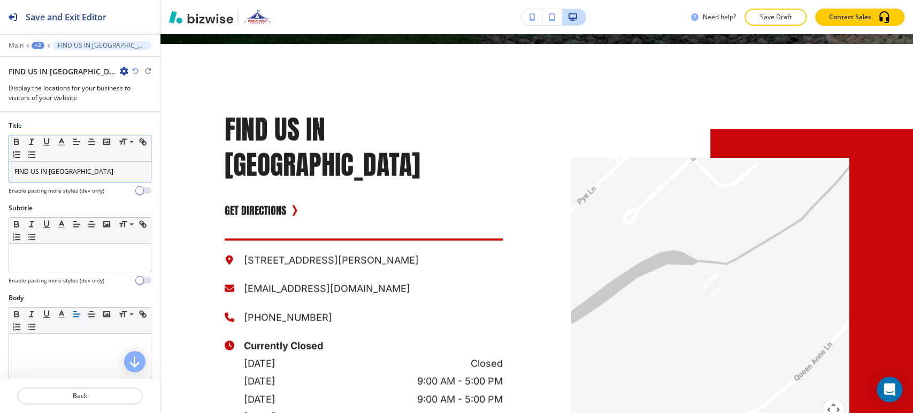
scroll to position [1662, 0]
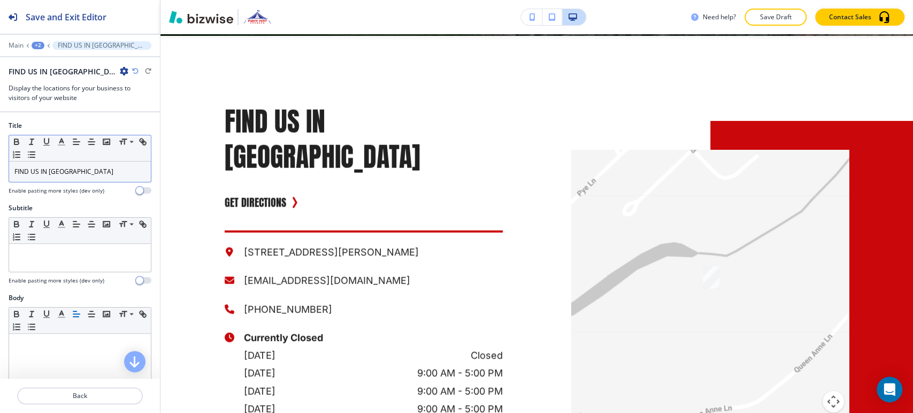
click at [78, 170] on p "FIND US IN [GEOGRAPHIC_DATA]" at bounding box center [79, 172] width 131 height 10
paste div
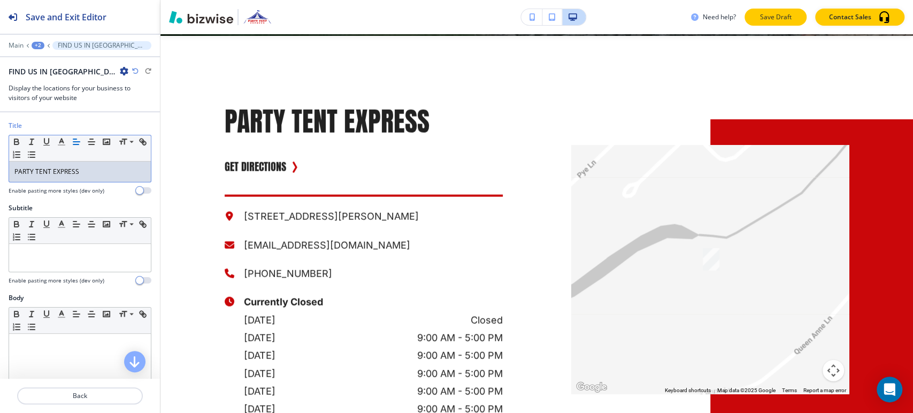
click at [779, 19] on p "Save Draft" at bounding box center [776, 17] width 34 height 10
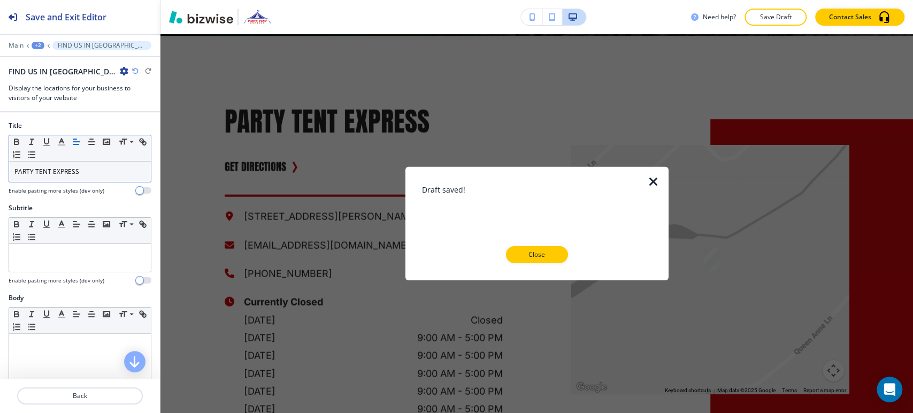
drag, startPoint x: 542, startPoint y: 250, endPoint x: 545, endPoint y: 232, distance: 18.5
click at [545, 250] on p "Close" at bounding box center [537, 255] width 34 height 10
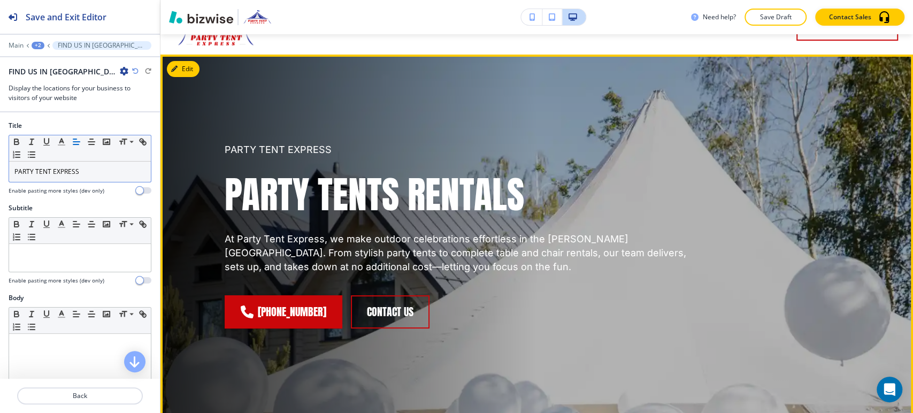
scroll to position [0, 0]
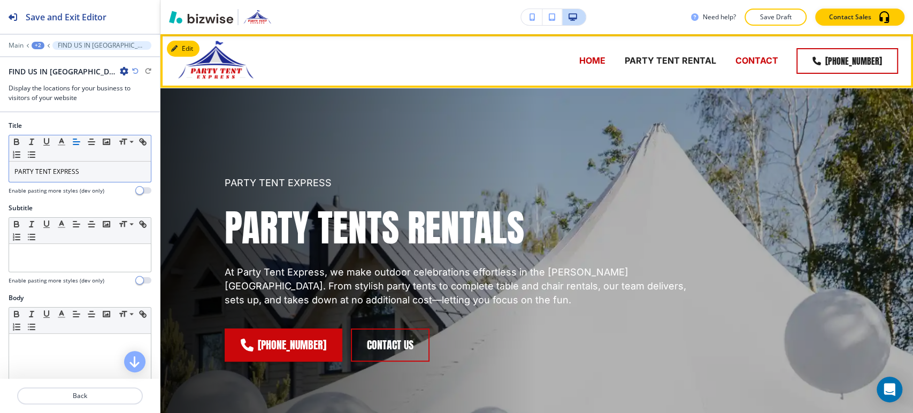
click at [759, 62] on p "CONTACT" at bounding box center [757, 61] width 43 height 12
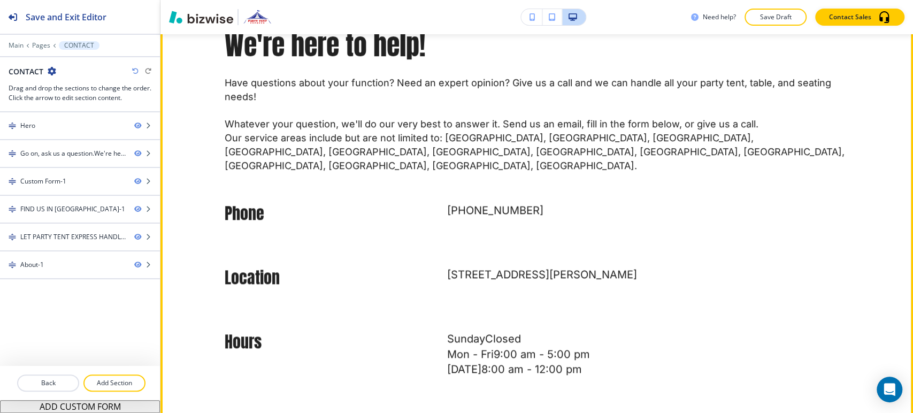
scroll to position [416, 0]
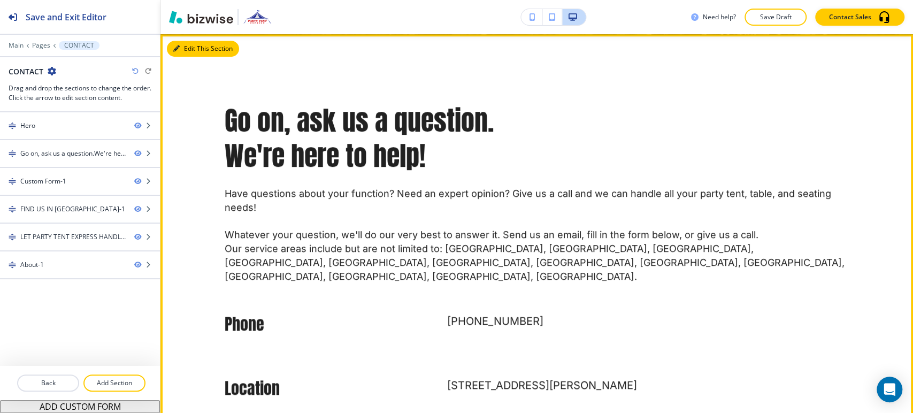
click at [184, 50] on button "Edit This Section" at bounding box center [203, 49] width 72 height 16
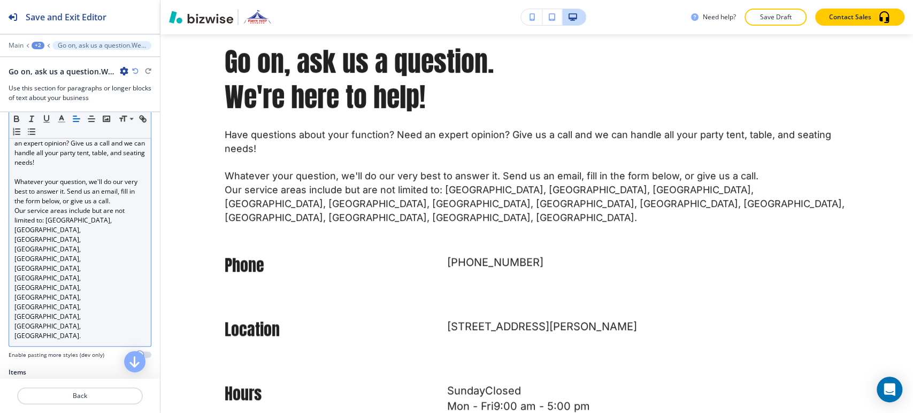
scroll to position [238, 0]
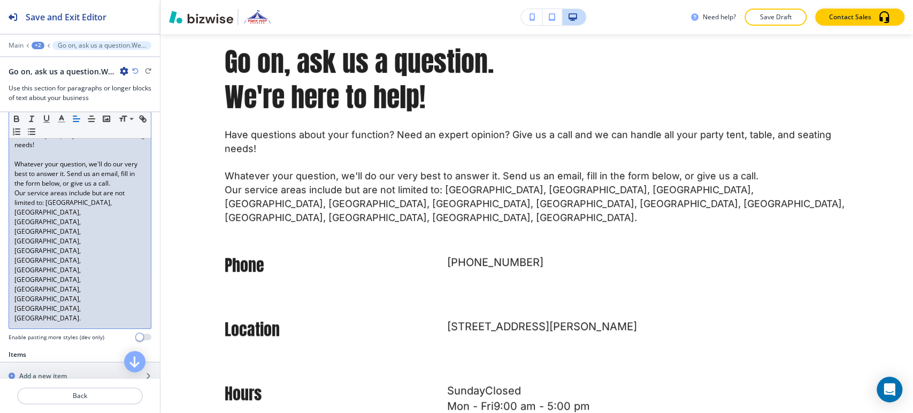
click at [91, 240] on p "Our service areas include but are not limited to: [GEOGRAPHIC_DATA], [GEOGRAPHI…" at bounding box center [79, 255] width 131 height 135
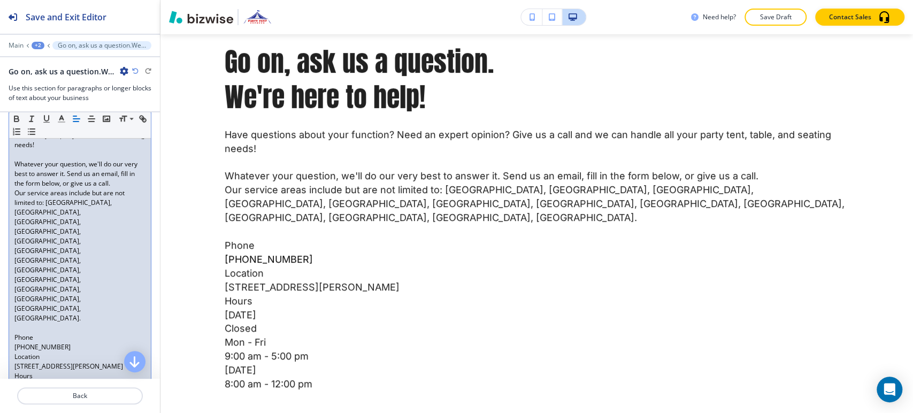
scroll to position [236, 0]
drag, startPoint x: 43, startPoint y: 261, endPoint x: 4, endPoint y: 261, distance: 38.5
click at [4, 261] on div "Body Small Normal Large Huge Have questions about your function? Need an expert…" at bounding box center [80, 267] width 160 height 400
click at [19, 117] on icon "button" at bounding box center [17, 119] width 10 height 10
click at [73, 344] on p "[PHONE_NUMBER]" at bounding box center [79, 349] width 131 height 10
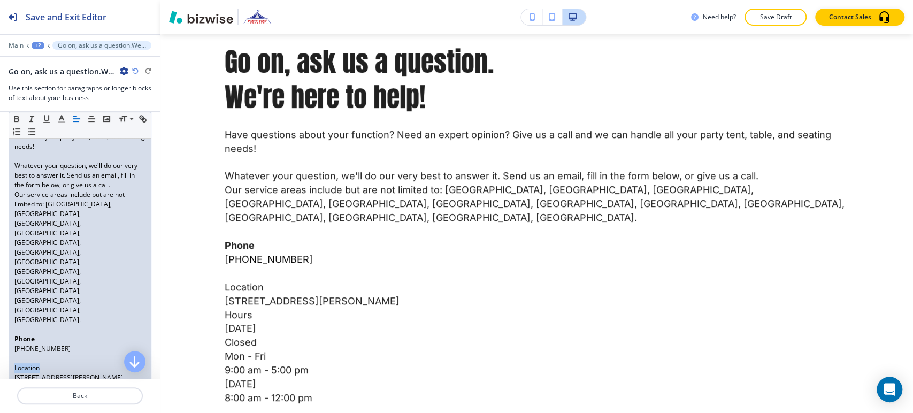
drag, startPoint x: 51, startPoint y: 286, endPoint x: 5, endPoint y: 286, distance: 46.6
click at [5, 286] on div "Body Small Normal Large Huge Have questions about your function? Need an expert…" at bounding box center [80, 272] width 160 height 410
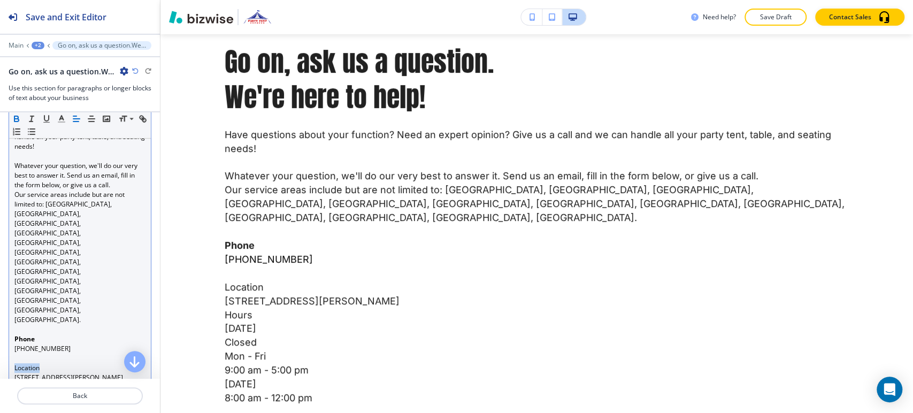
click at [18, 119] on icon "button" at bounding box center [16, 120] width 4 height 3
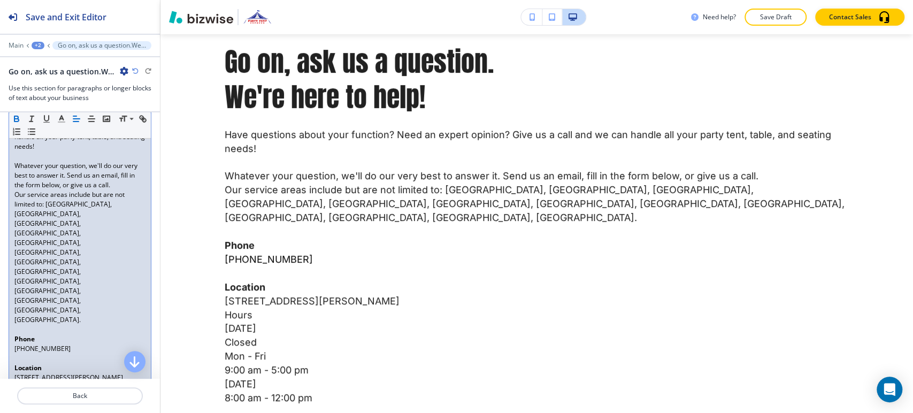
click at [56, 373] on p "[STREET_ADDRESS][PERSON_NAME]" at bounding box center [79, 378] width 131 height 10
drag, startPoint x: 39, startPoint y: 329, endPoint x: 13, endPoint y: 328, distance: 26.2
click at [13, 329] on div "Have questions about your function? Need an expert opinion? Give us a call and …" at bounding box center [80, 286] width 142 height 357
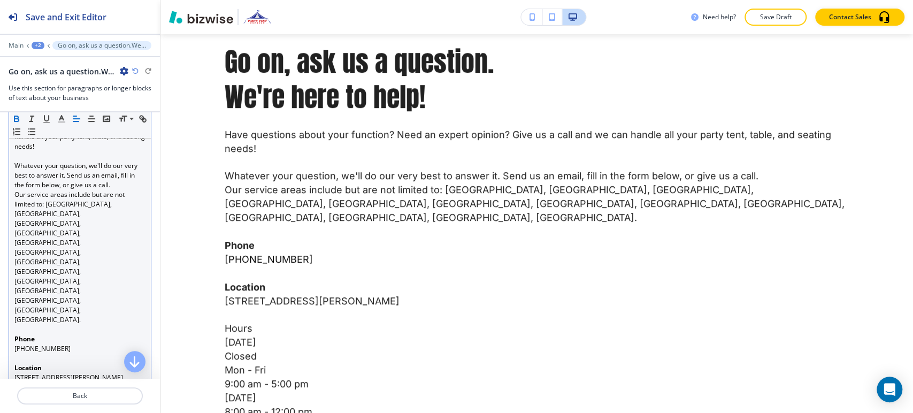
click at [18, 119] on icon "button" at bounding box center [17, 119] width 10 height 10
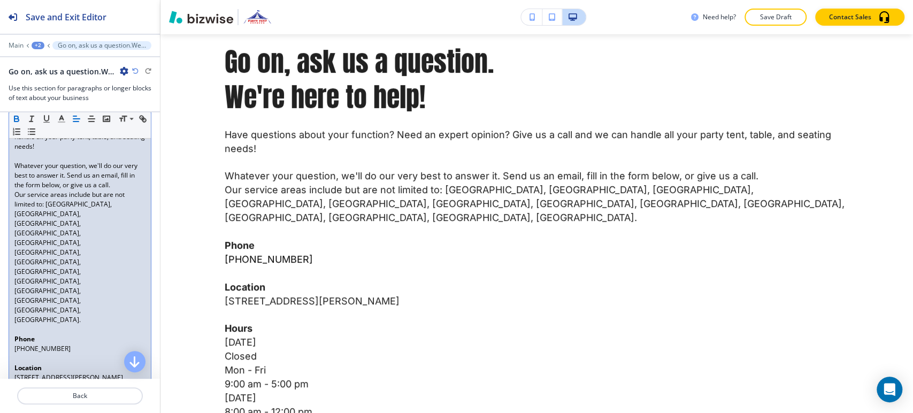
click at [76, 411] on p "Closed" at bounding box center [79, 416] width 131 height 10
drag, startPoint x: 13, startPoint y: 352, endPoint x: 25, endPoint y: 349, distance: 12.0
click at [14, 350] on div "Have questions about your function? Need an expert opinion? Give us a call and …" at bounding box center [80, 286] width 142 height 357
click at [45, 402] on p "[DATE] Closed" at bounding box center [79, 407] width 131 height 10
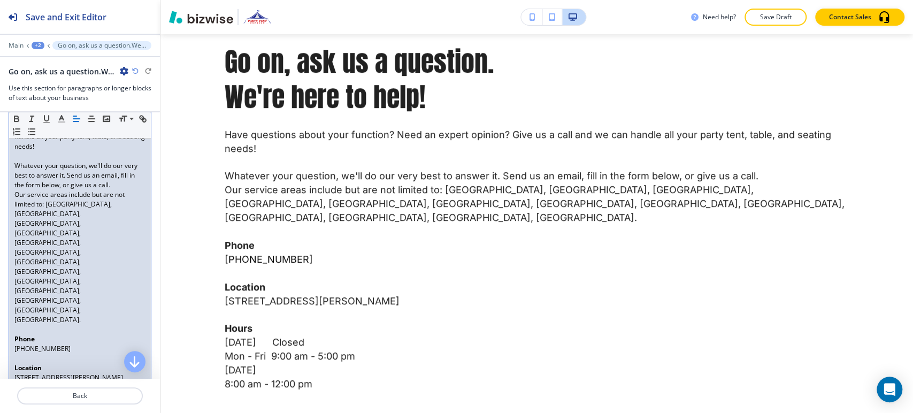
click at [45, 411] on p "Mon - Fri 9:00 am - 5:00 pm" at bounding box center [79, 416] width 131 height 10
click at [13, 369] on div "Have questions about your function? Need an expert opinion? Give us a call and …" at bounding box center [80, 277] width 142 height 338
click at [46, 402] on p "[DATE] Closed" at bounding box center [79, 407] width 131 height 10
drag, startPoint x: 44, startPoint y: 359, endPoint x: 49, endPoint y: 355, distance: 6.5
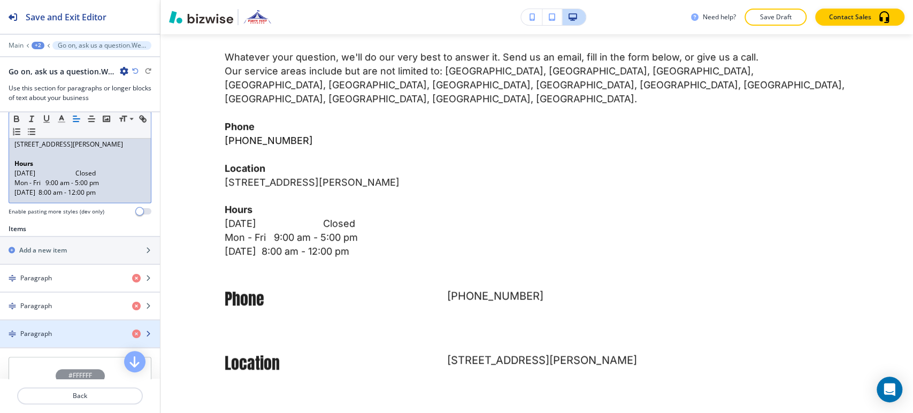
scroll to position [474, 0]
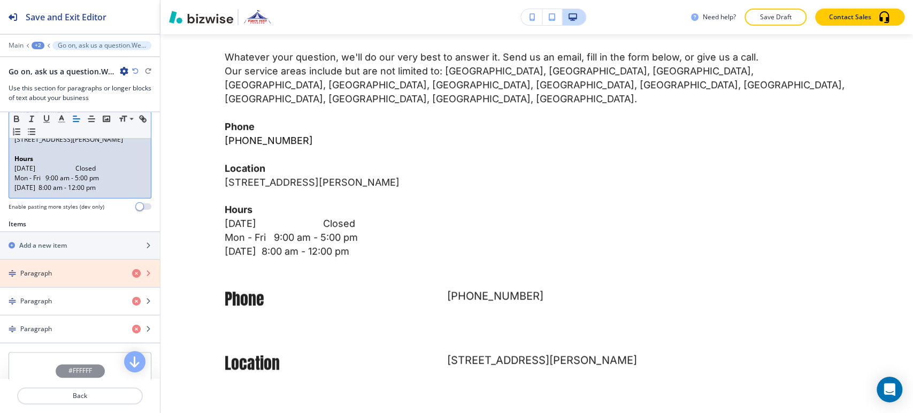
click at [132, 269] on icon "button" at bounding box center [136, 273] width 9 height 9
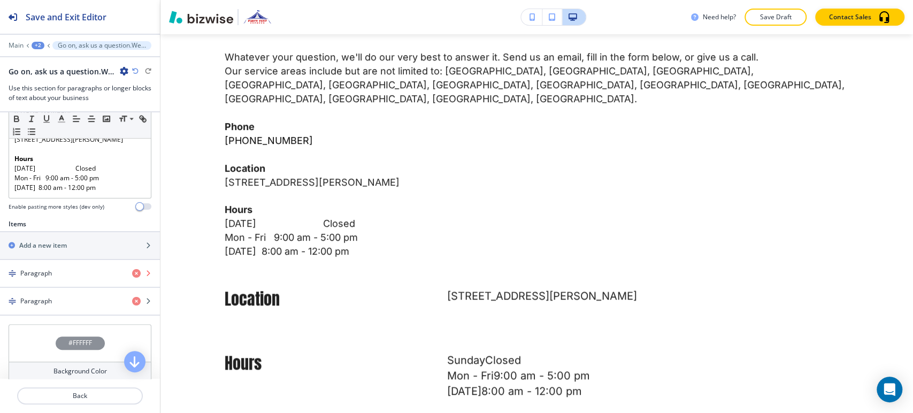
click at [132, 269] on icon "button" at bounding box center [136, 273] width 9 height 9
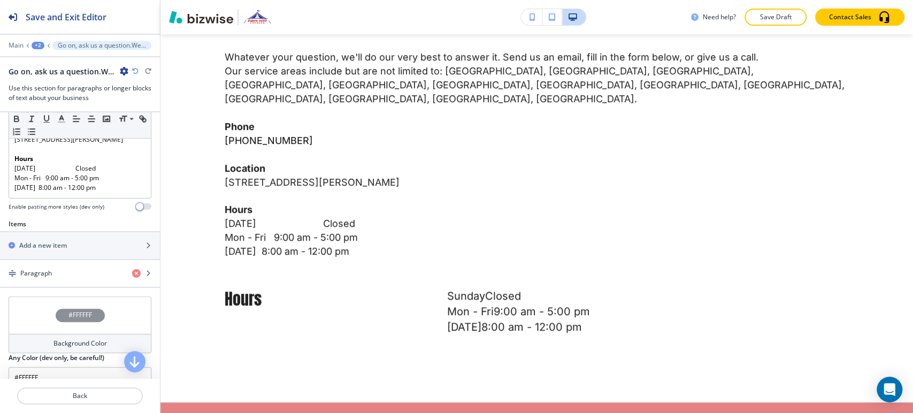
click at [132, 269] on icon "button" at bounding box center [136, 273] width 9 height 9
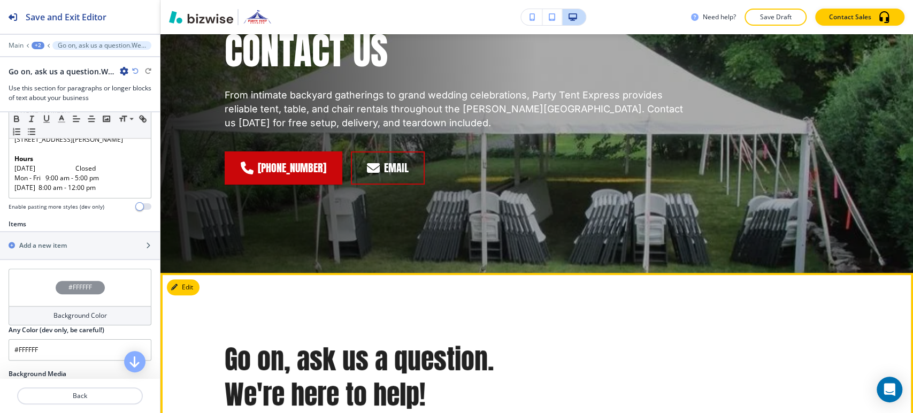
scroll to position [0, 0]
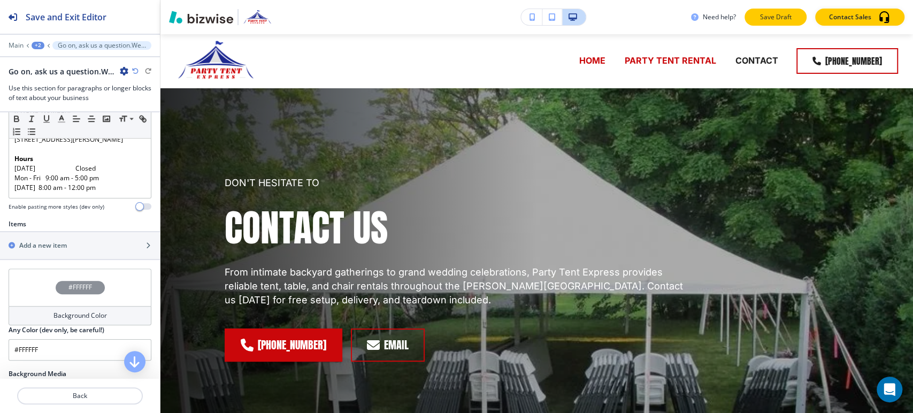
click at [761, 20] on p "Save Draft" at bounding box center [776, 17] width 34 height 10
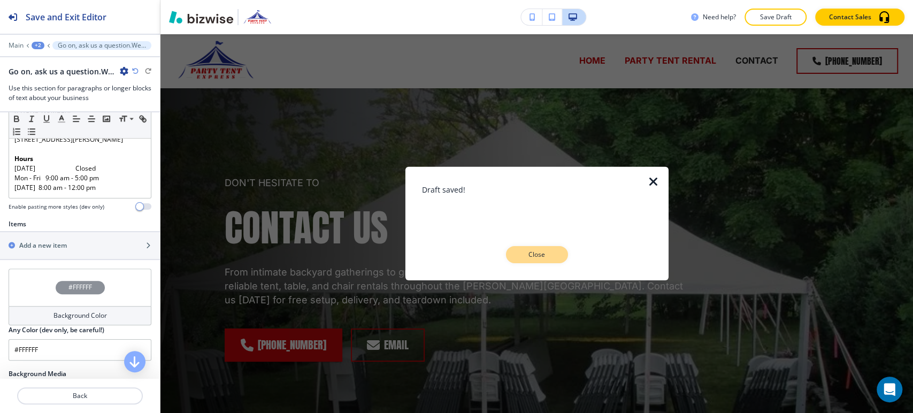
click at [525, 247] on button "Close" at bounding box center [537, 254] width 62 height 17
